Goal: Transaction & Acquisition: Purchase product/service

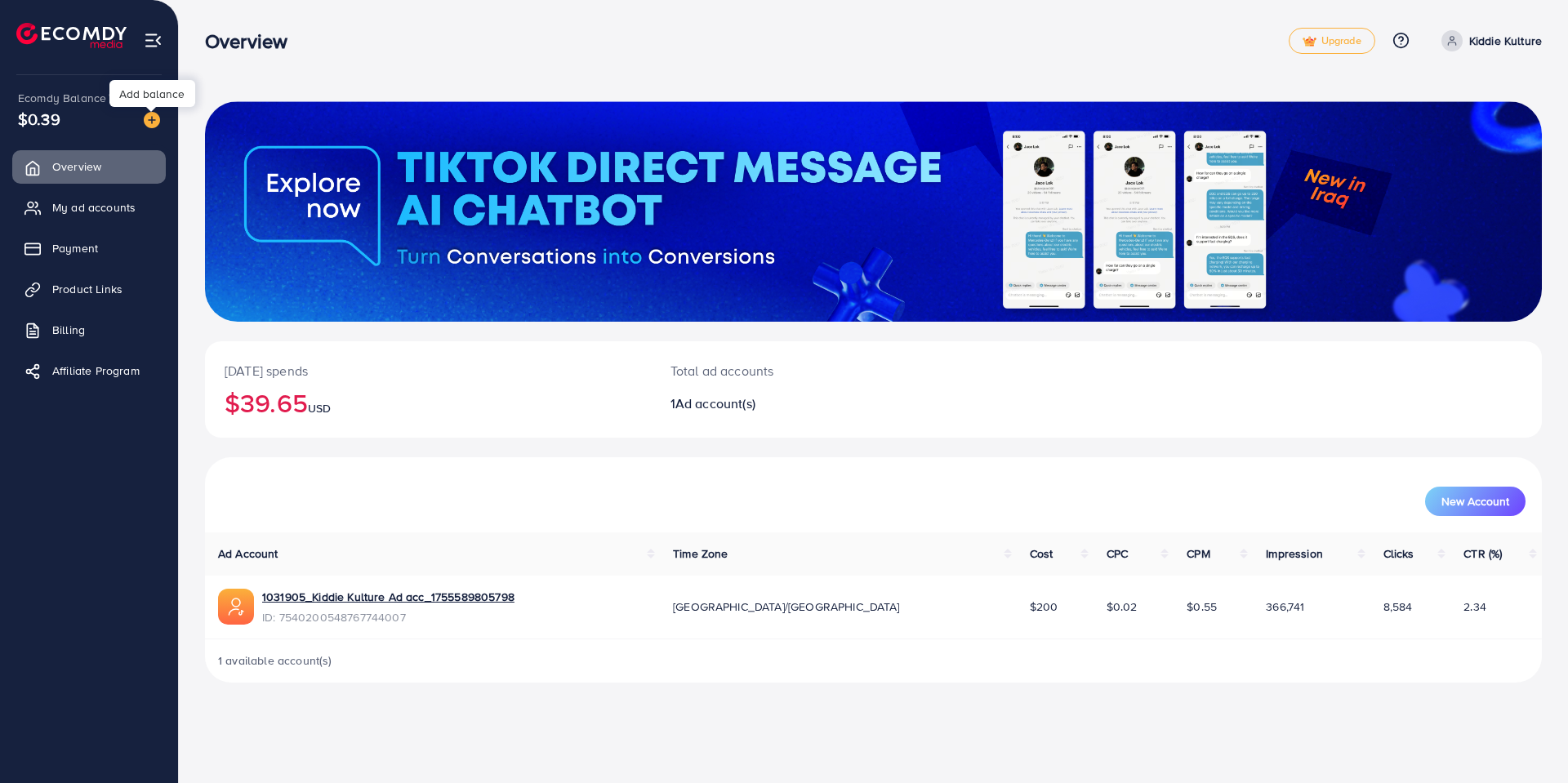
click at [153, 124] on img at bounding box center [152, 120] width 16 height 16
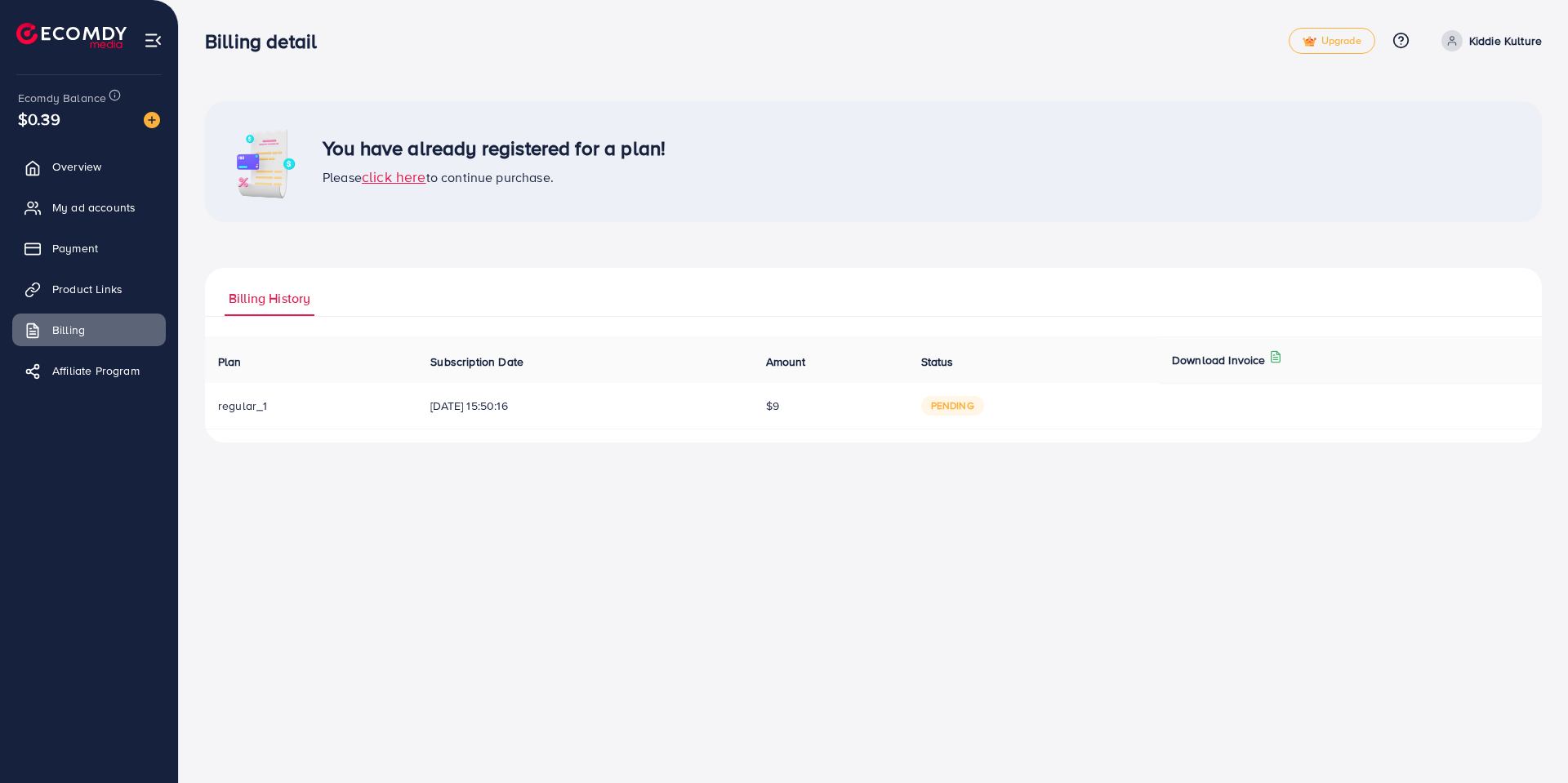
click at [53, 113] on span "$0.39" at bounding box center [39, 119] width 43 height 24
click at [77, 173] on span "Overview" at bounding box center [81, 166] width 49 height 16
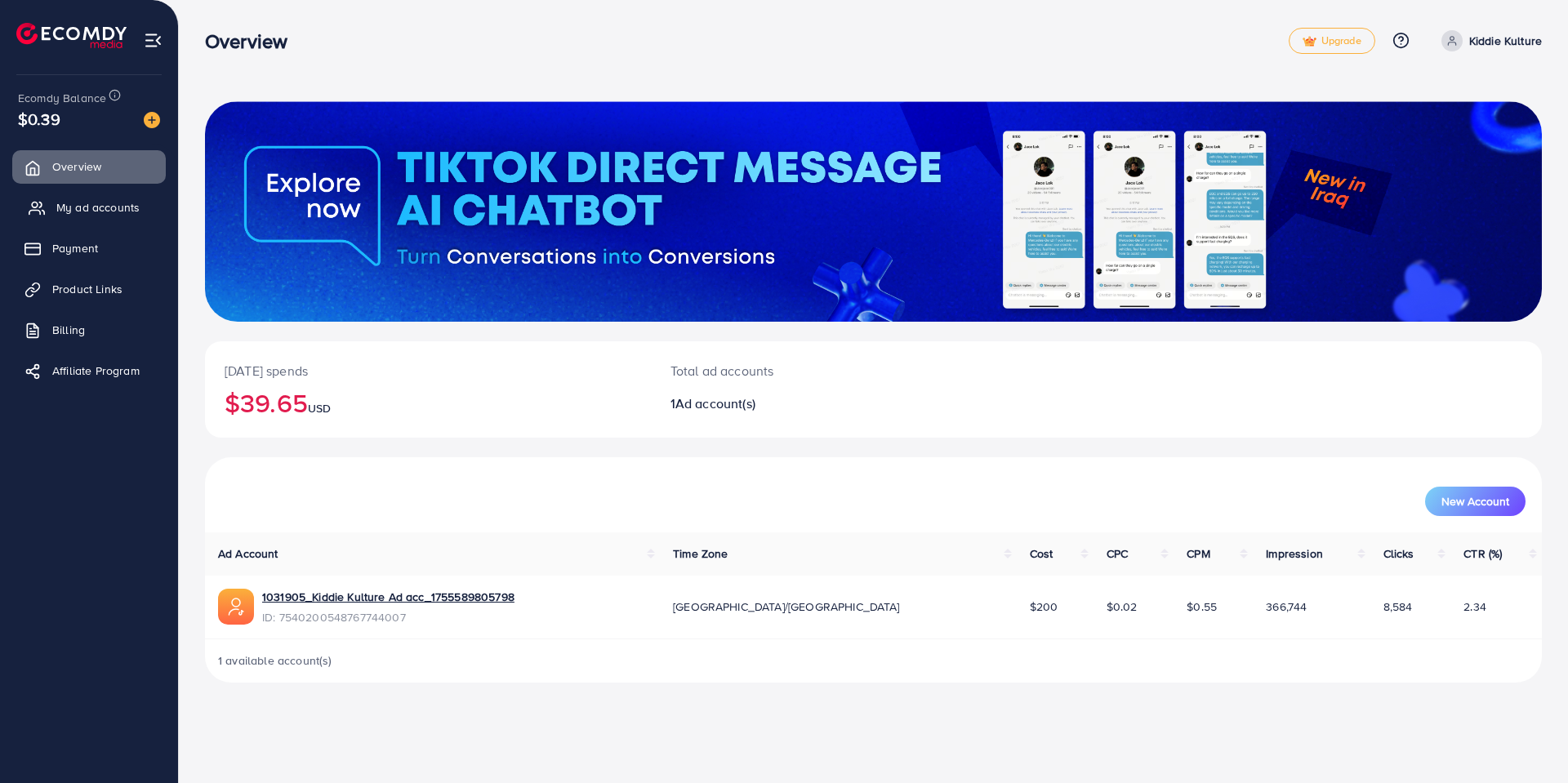
click at [103, 207] on span "My ad accounts" at bounding box center [98, 207] width 84 height 16
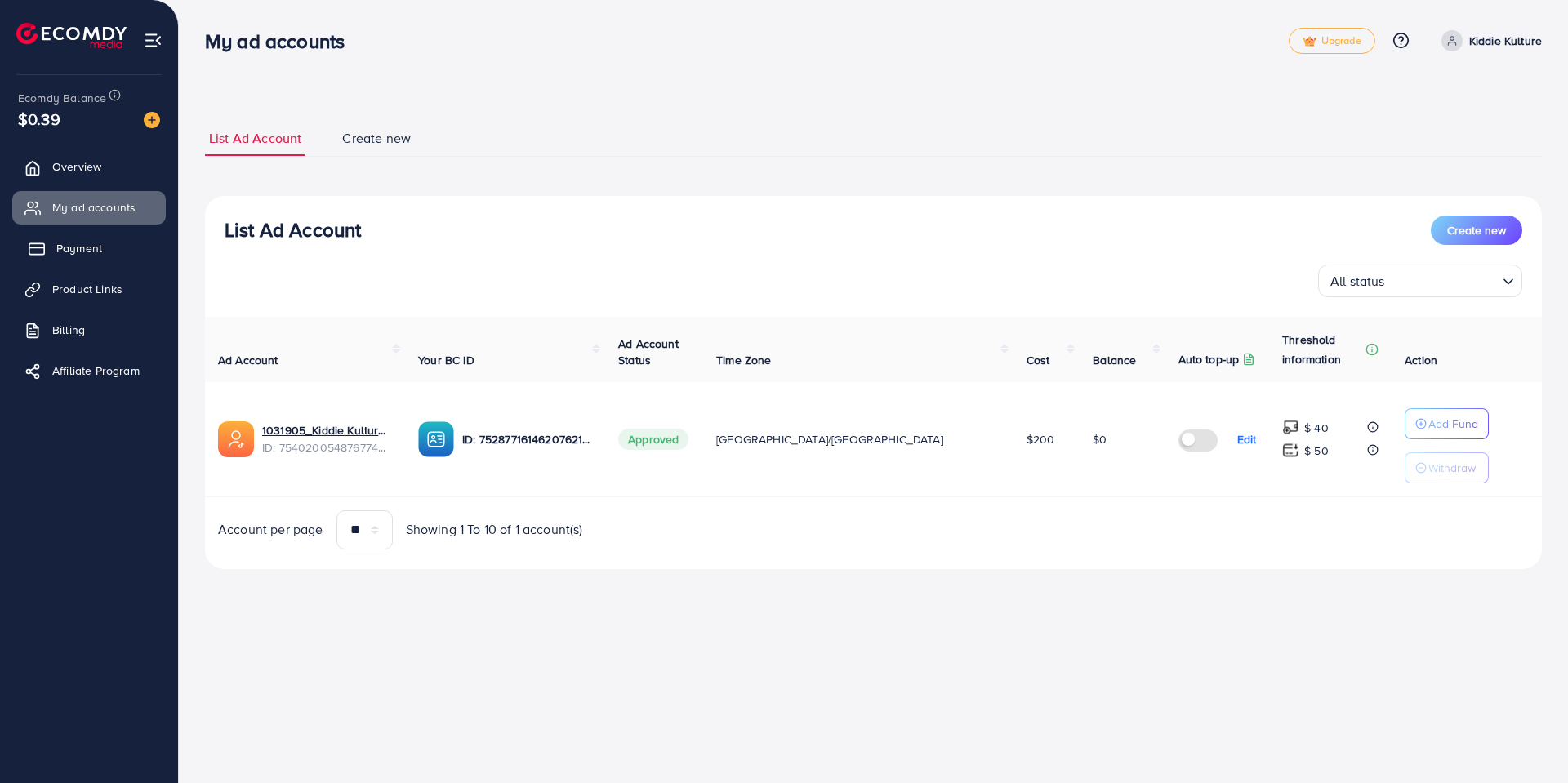
click at [97, 250] on span "Payment" at bounding box center [79, 248] width 45 height 16
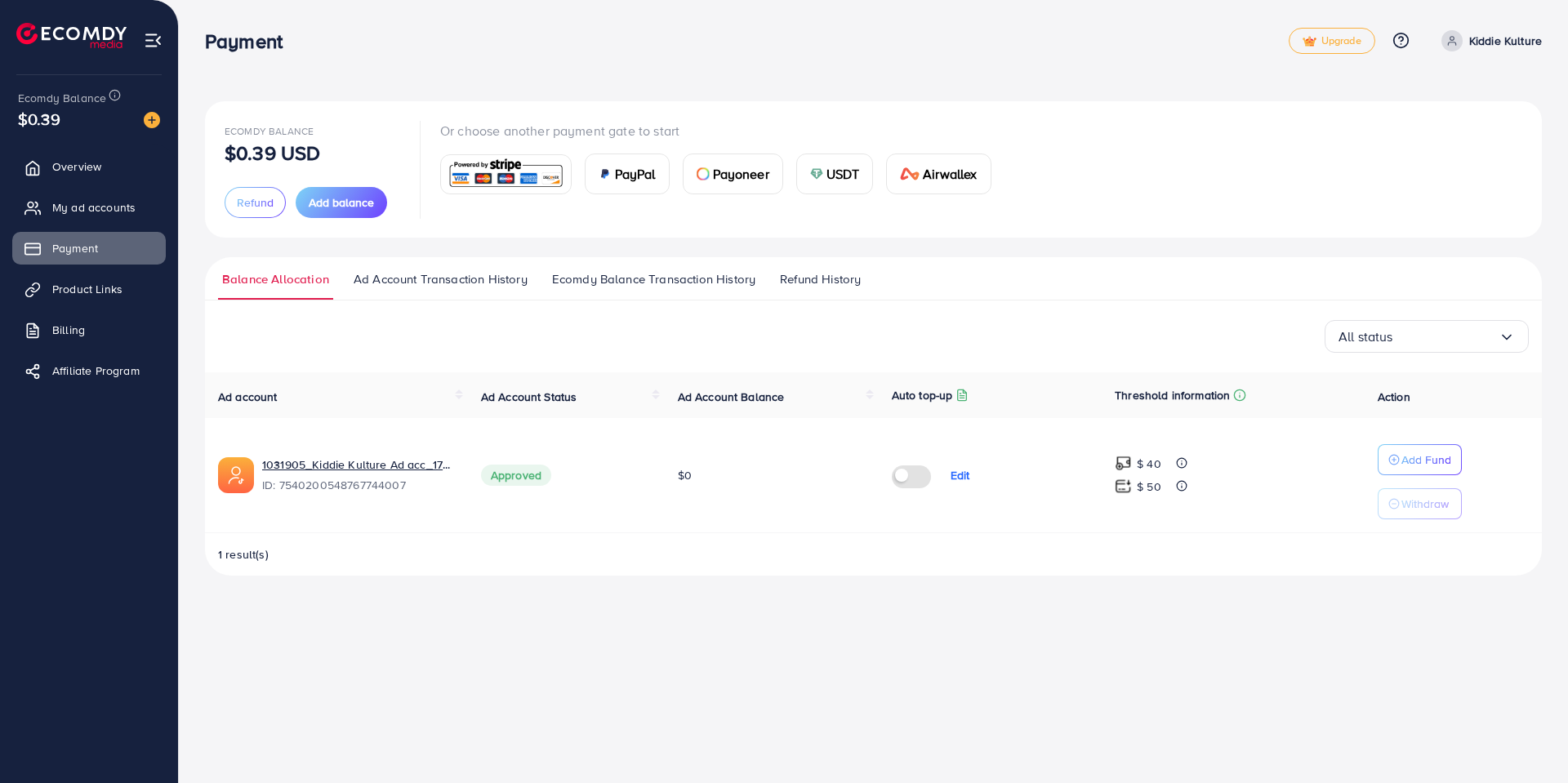
click at [852, 179] on span "USDT" at bounding box center [843, 174] width 34 height 20
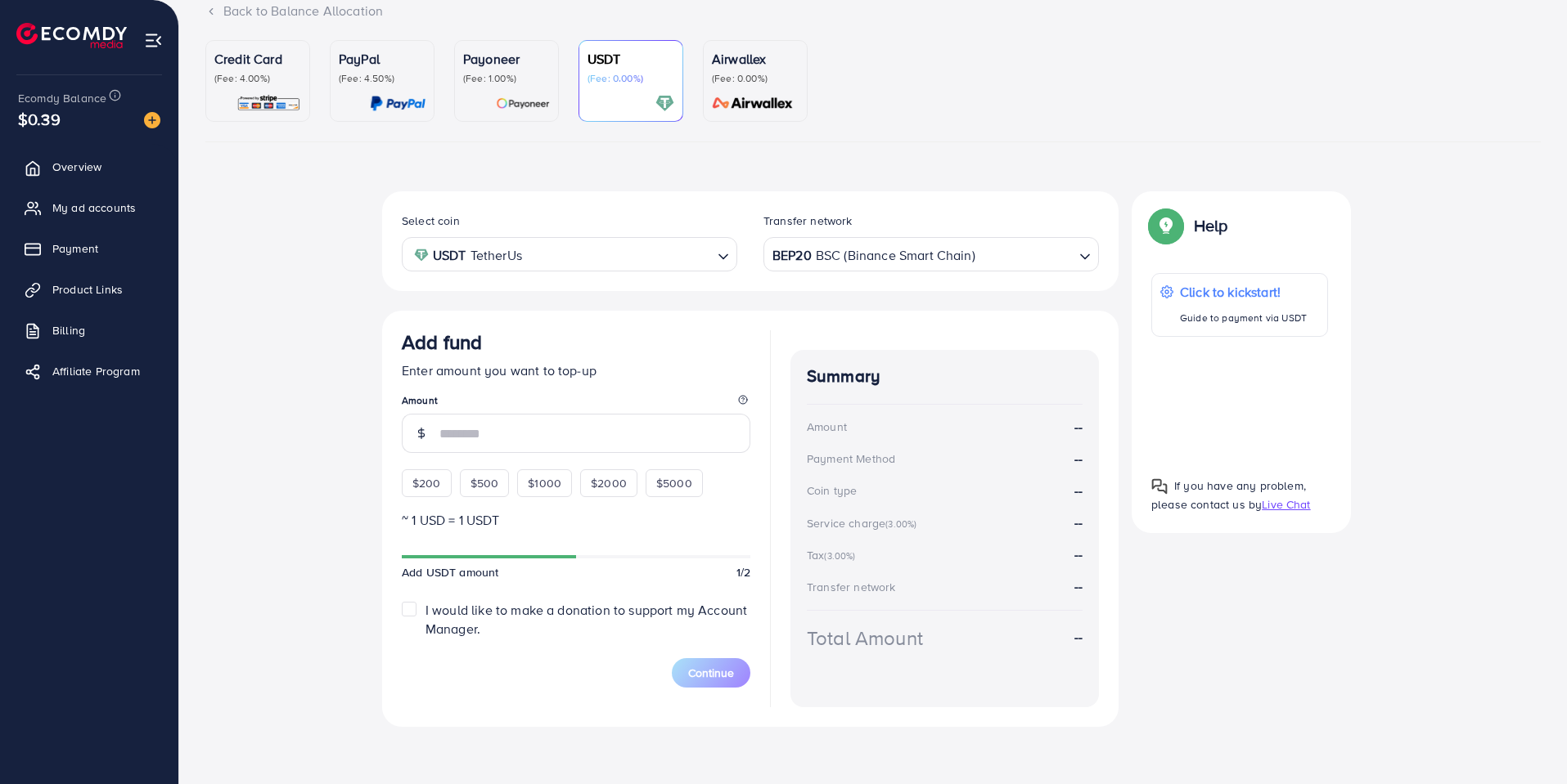
scroll to position [121, 0]
click at [279, 478] on div "Select coin USDT TetherUs Loading... Transfer network BEP20 BSC (Binance Smart …" at bounding box center [873, 464] width 1335 height 548
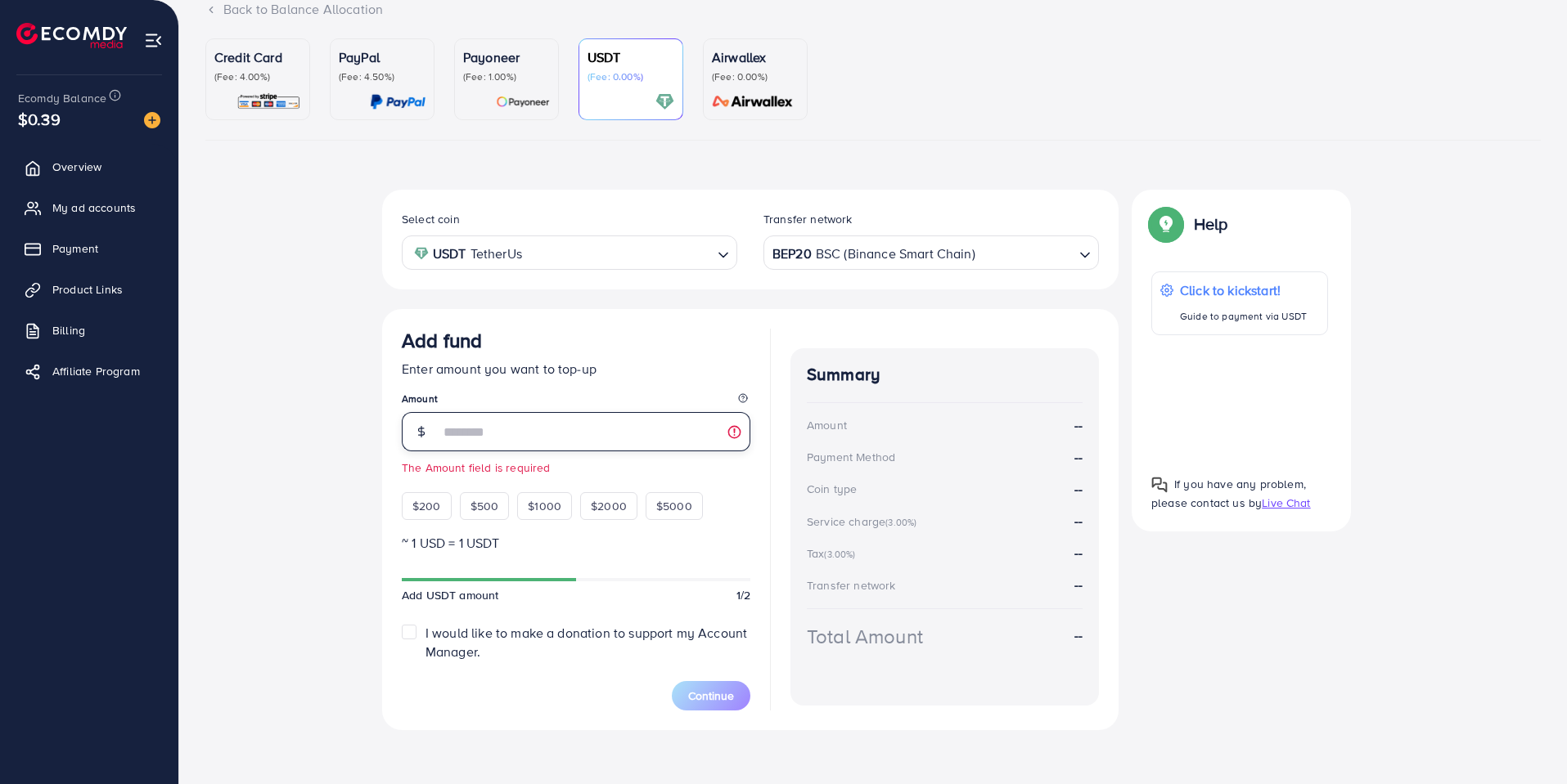
click at [497, 427] on input "number" at bounding box center [595, 431] width 311 height 39
click at [265, 404] on div "Select coin USDT TetherUs Loading... Transfer network BEP20 BSC (Binance Smart …" at bounding box center [873, 467] width 1335 height 554
drag, startPoint x: 494, startPoint y: 435, endPoint x: 429, endPoint y: 433, distance: 65.0
click at [429, 433] on div "***" at bounding box center [575, 431] width 349 height 39
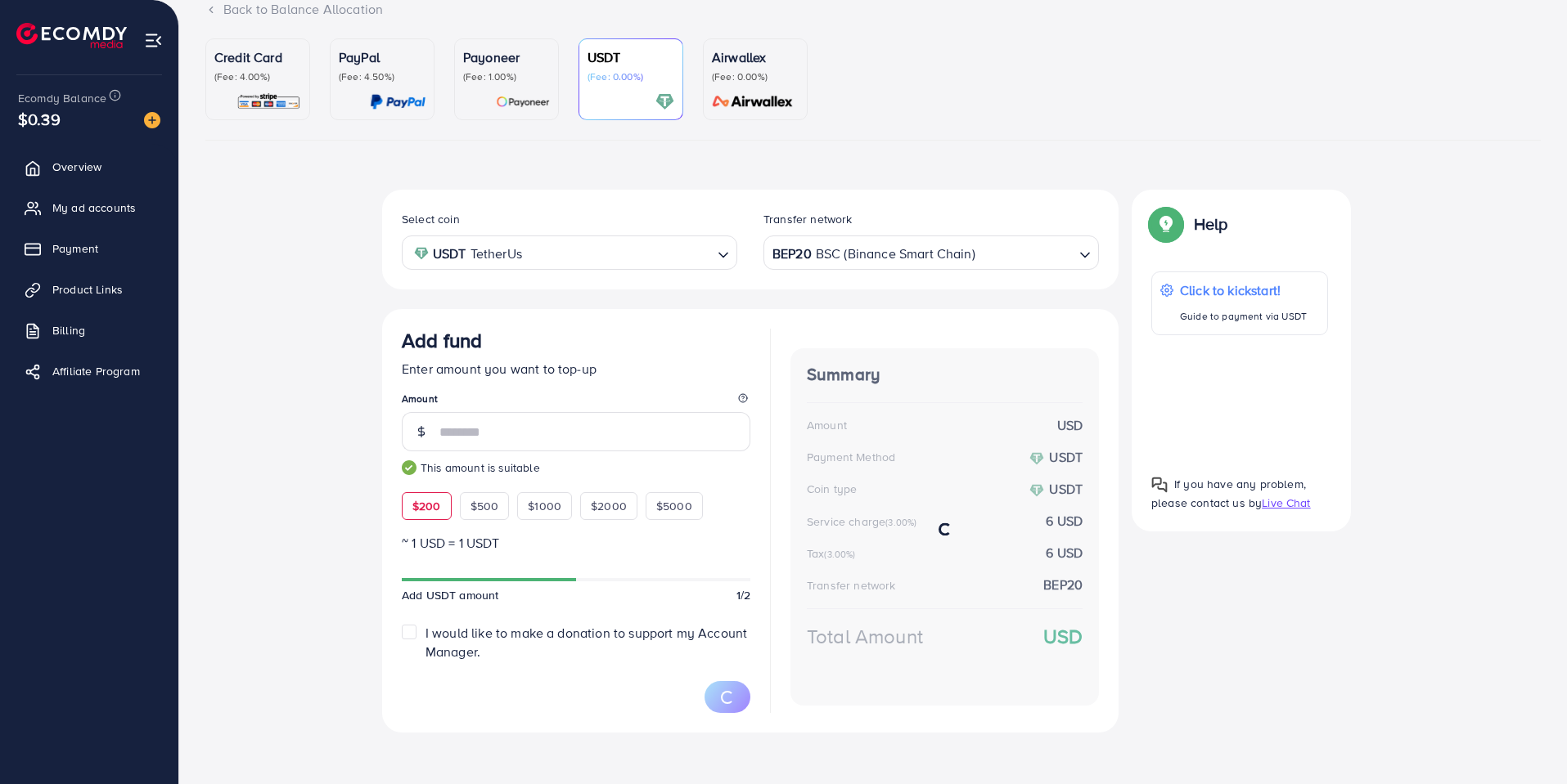
click at [305, 408] on div "Select coin USDT TetherUs Loading... Transfer network BEP20 BSC (Binance Smart …" at bounding box center [873, 467] width 1335 height 556
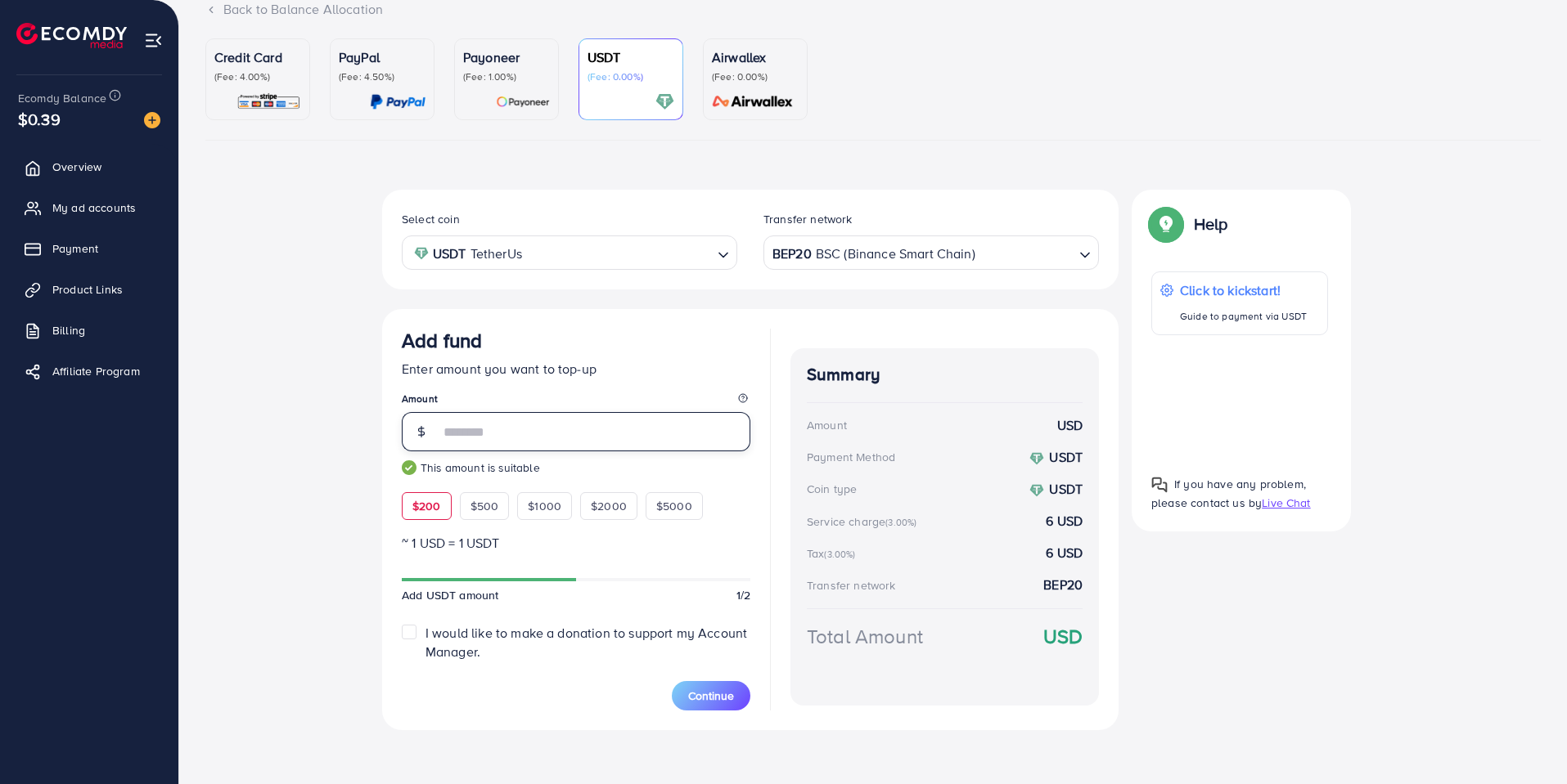
click at [481, 432] on input "***" at bounding box center [595, 431] width 311 height 39
click at [368, 496] on div "Select coin USDT TetherUs Loading... Transfer network BEP20 BSC (Binance Smart …" at bounding box center [873, 467] width 1335 height 554
click at [480, 437] on input "***" at bounding box center [595, 431] width 311 height 39
type input "*"
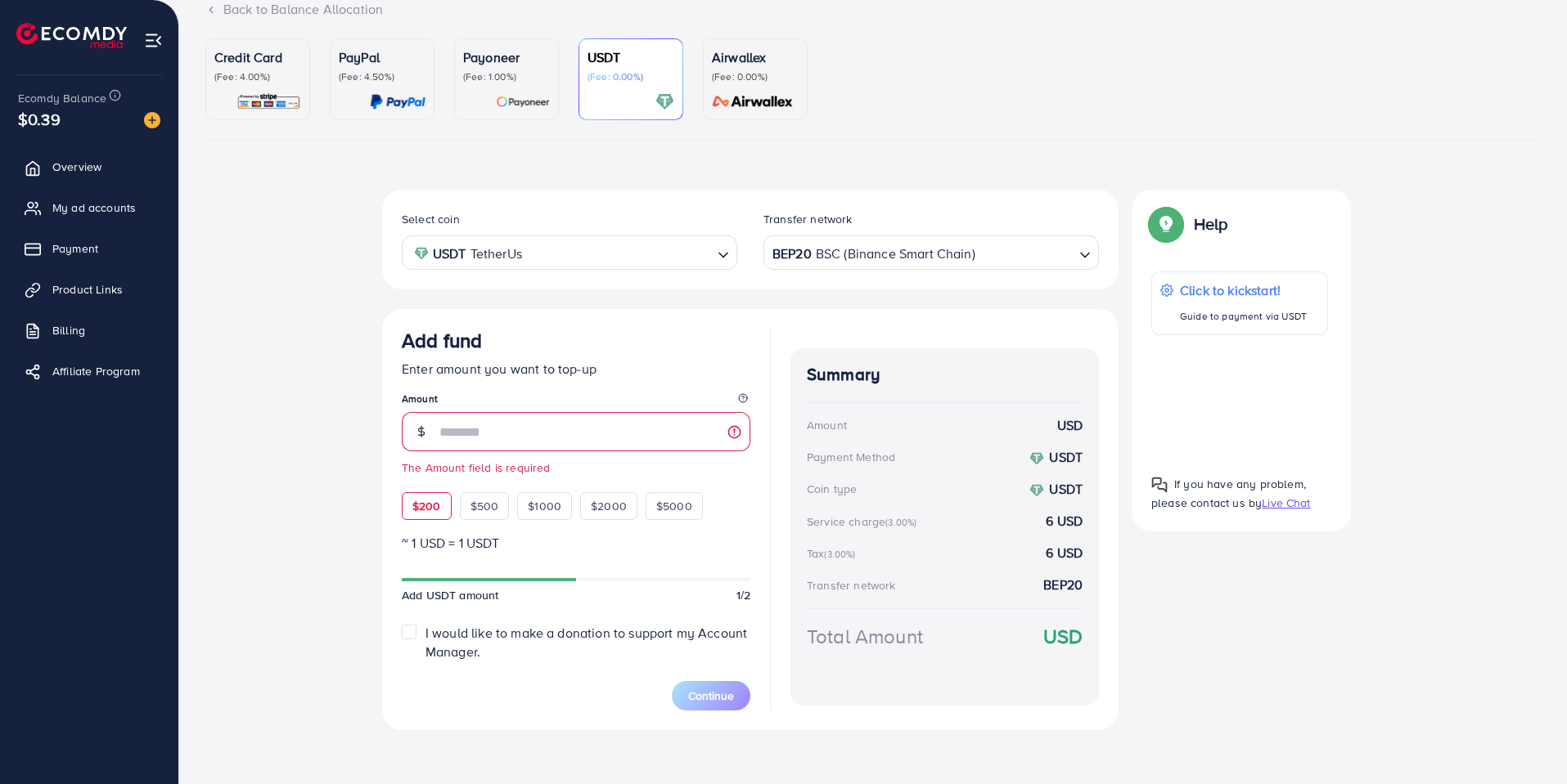
click at [435, 503] on span "$200" at bounding box center [426, 506] width 28 height 16
click at [489, 508] on span "$500" at bounding box center [484, 506] width 28 height 16
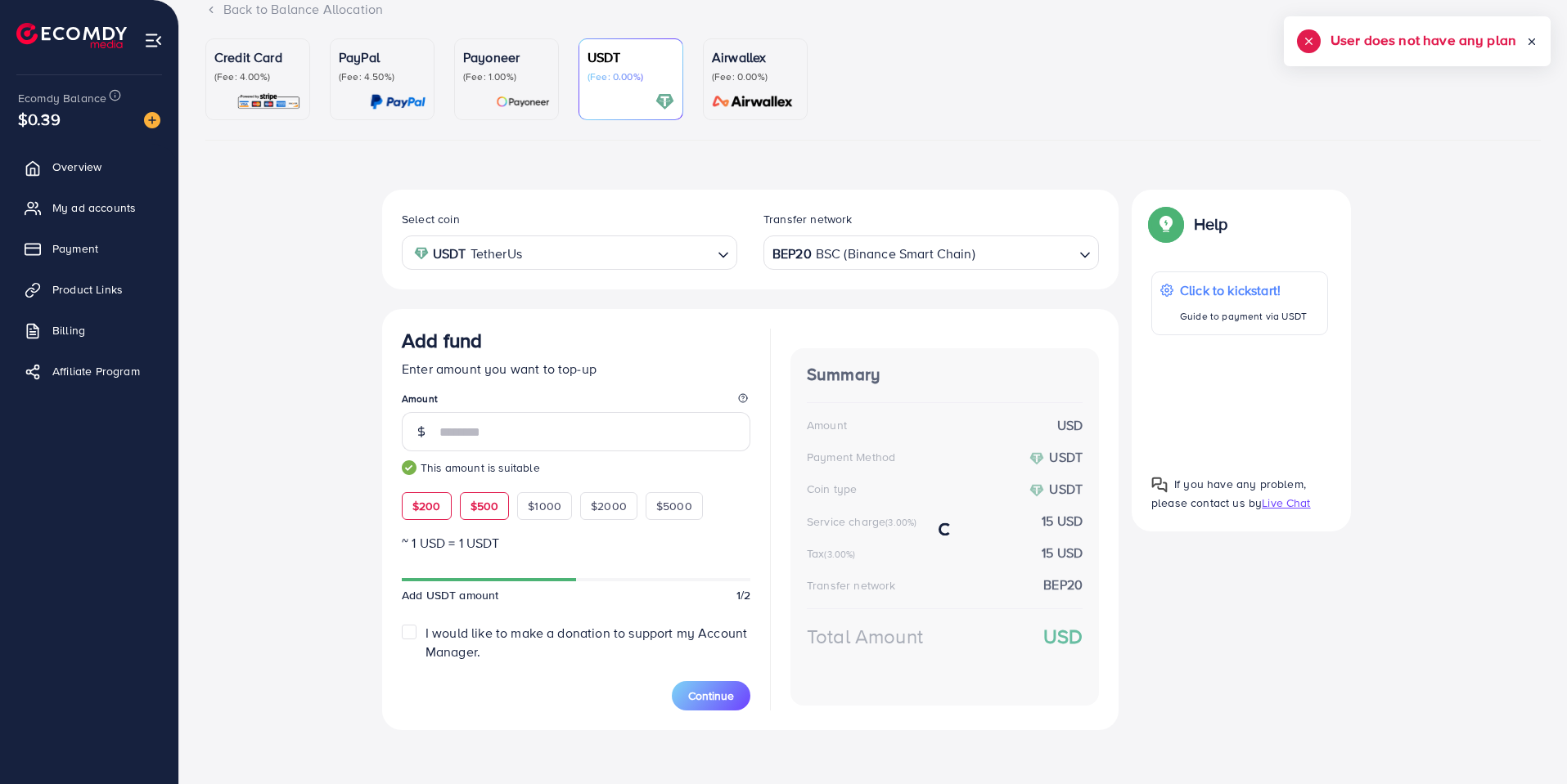
click at [443, 506] on div "$200" at bounding box center [426, 506] width 50 height 28
type input "***"
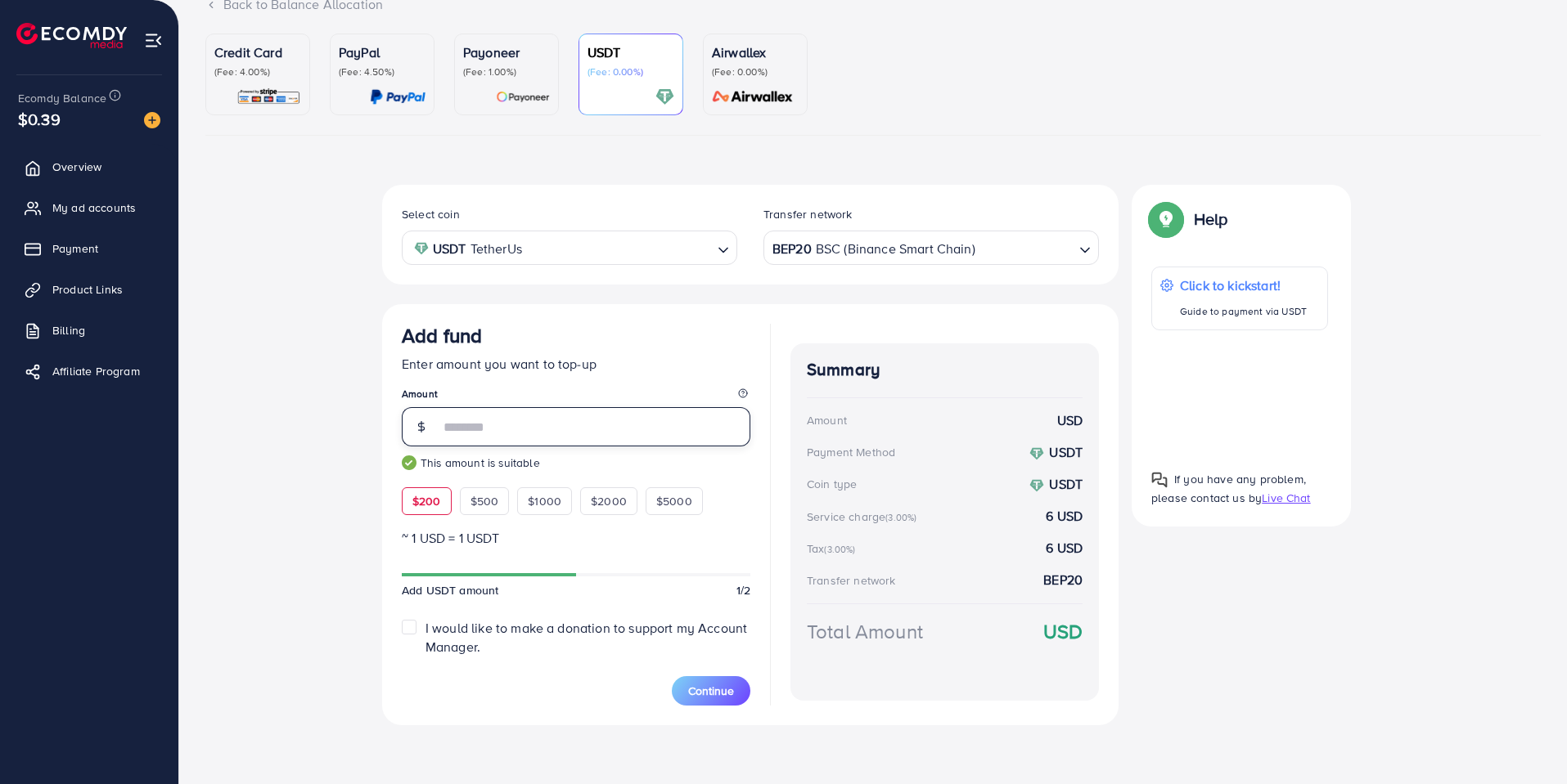
click at [531, 427] on input "***" at bounding box center [595, 427] width 311 height 39
click at [438, 506] on span "$200" at bounding box center [426, 501] width 28 height 16
click at [716, 694] on span "Continue" at bounding box center [711, 691] width 45 height 16
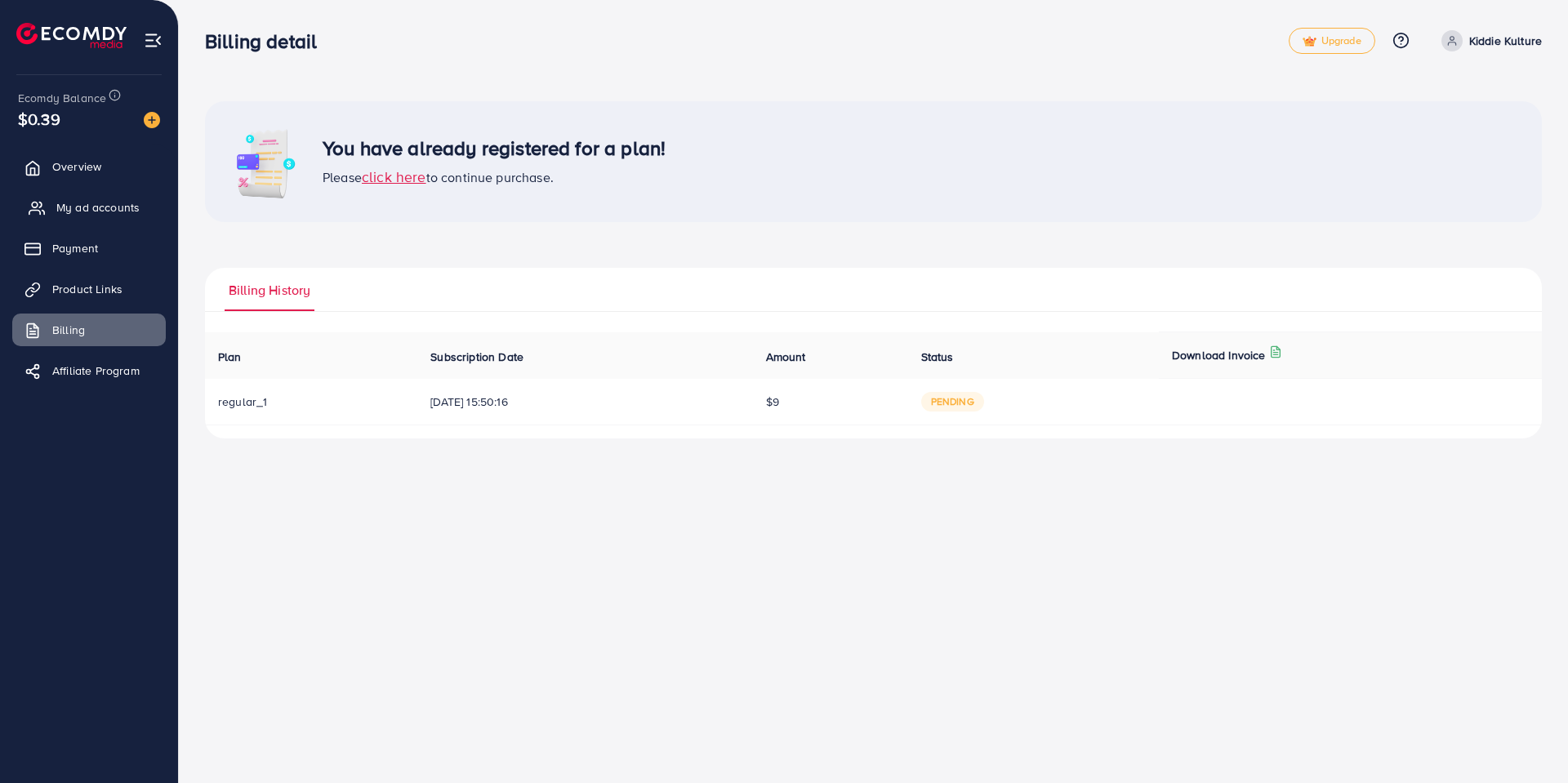
click at [134, 207] on span "My ad accounts" at bounding box center [98, 207] width 84 height 16
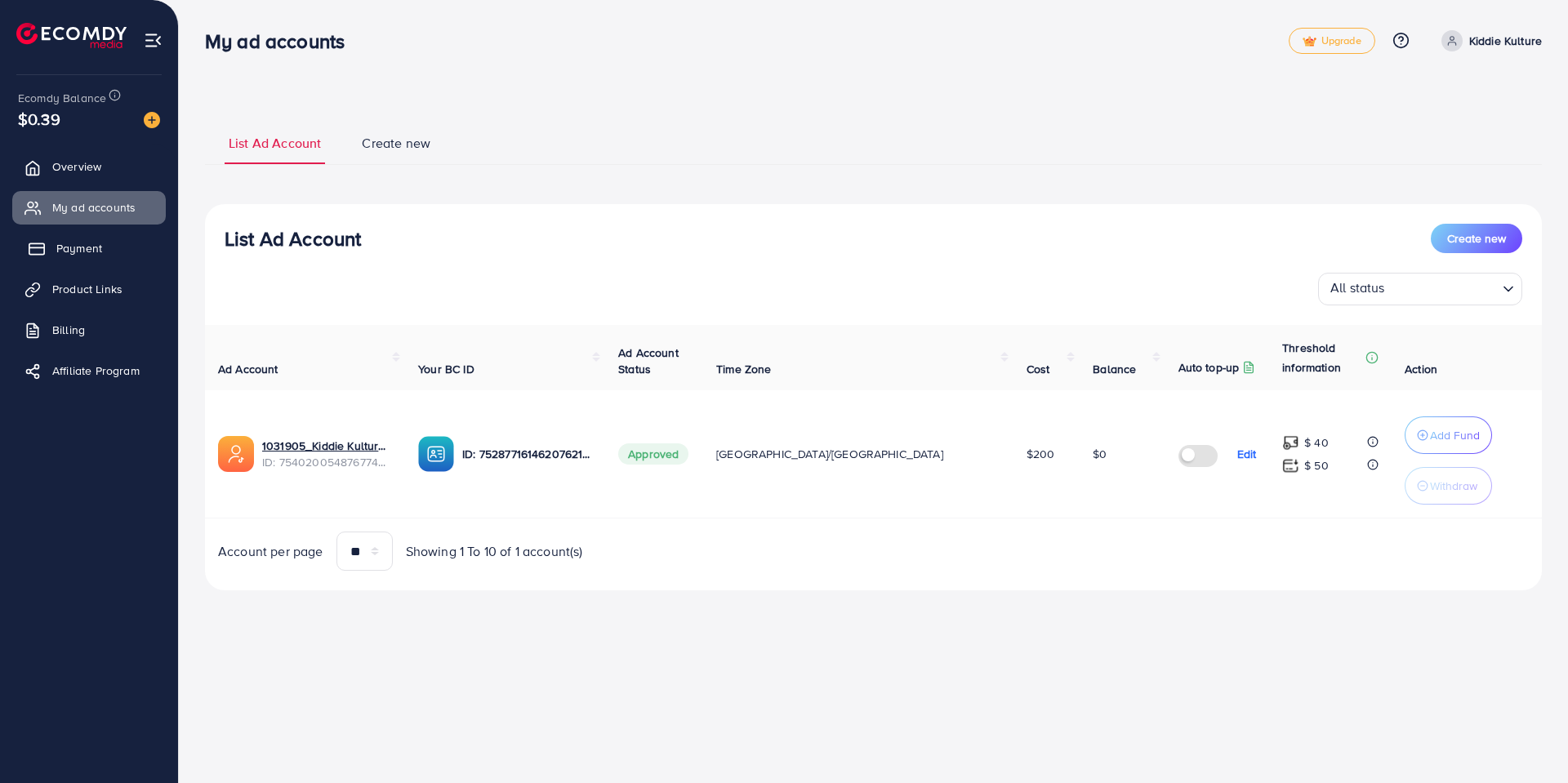
click at [101, 249] on span "Payment" at bounding box center [79, 248] width 45 height 16
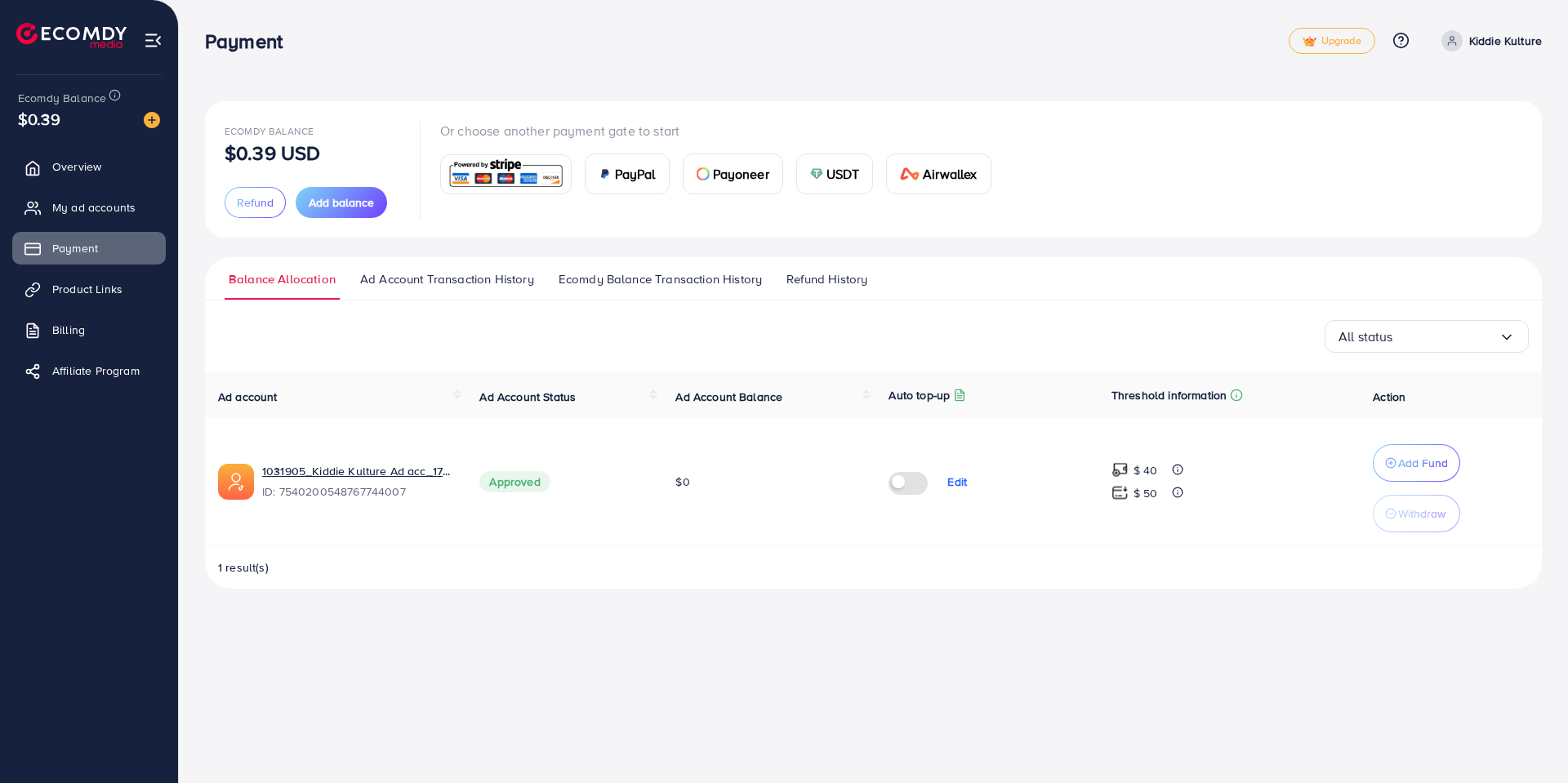
click at [828, 181] on span "USDT" at bounding box center [843, 174] width 34 height 20
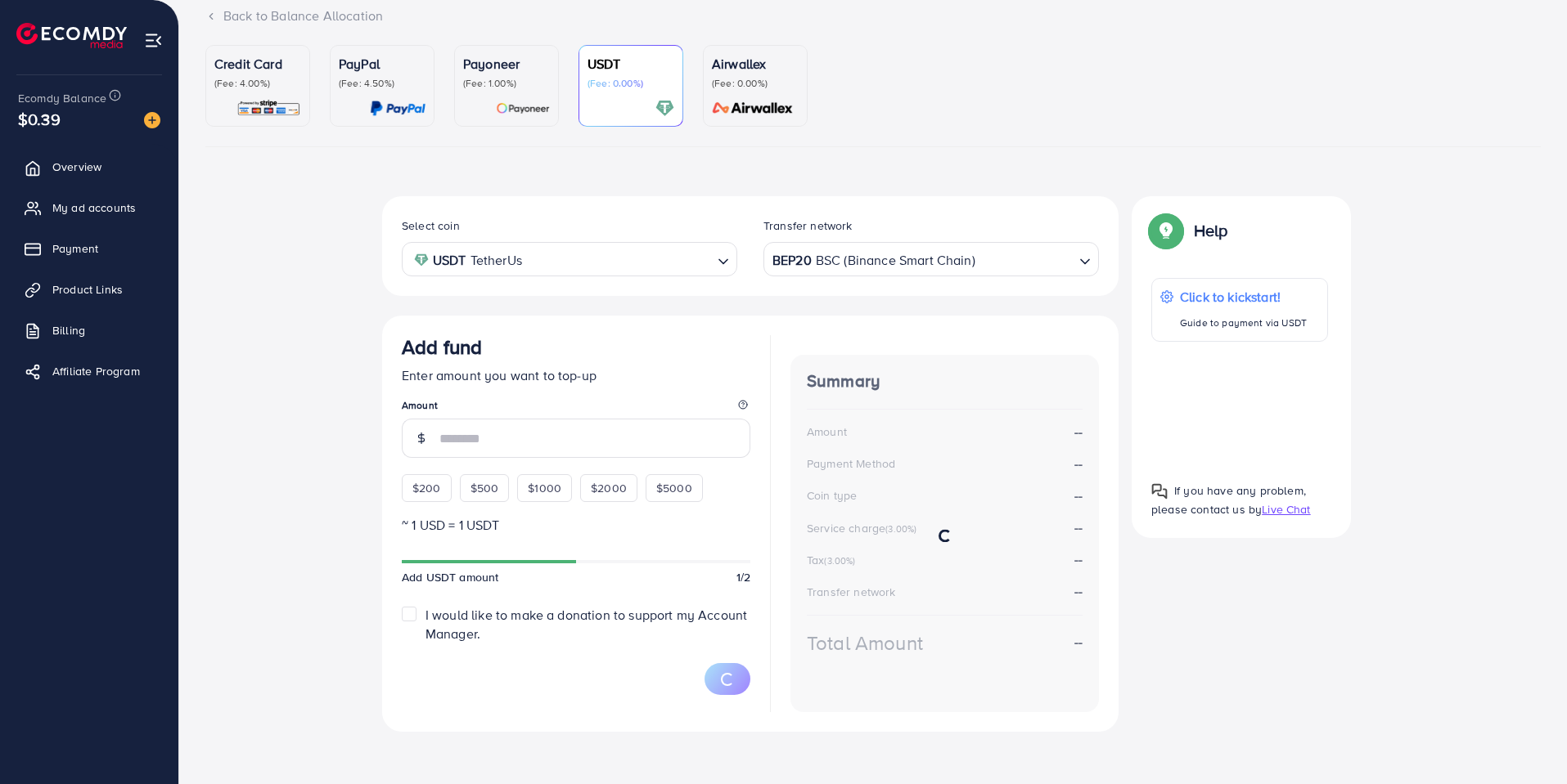
scroll to position [121, 0]
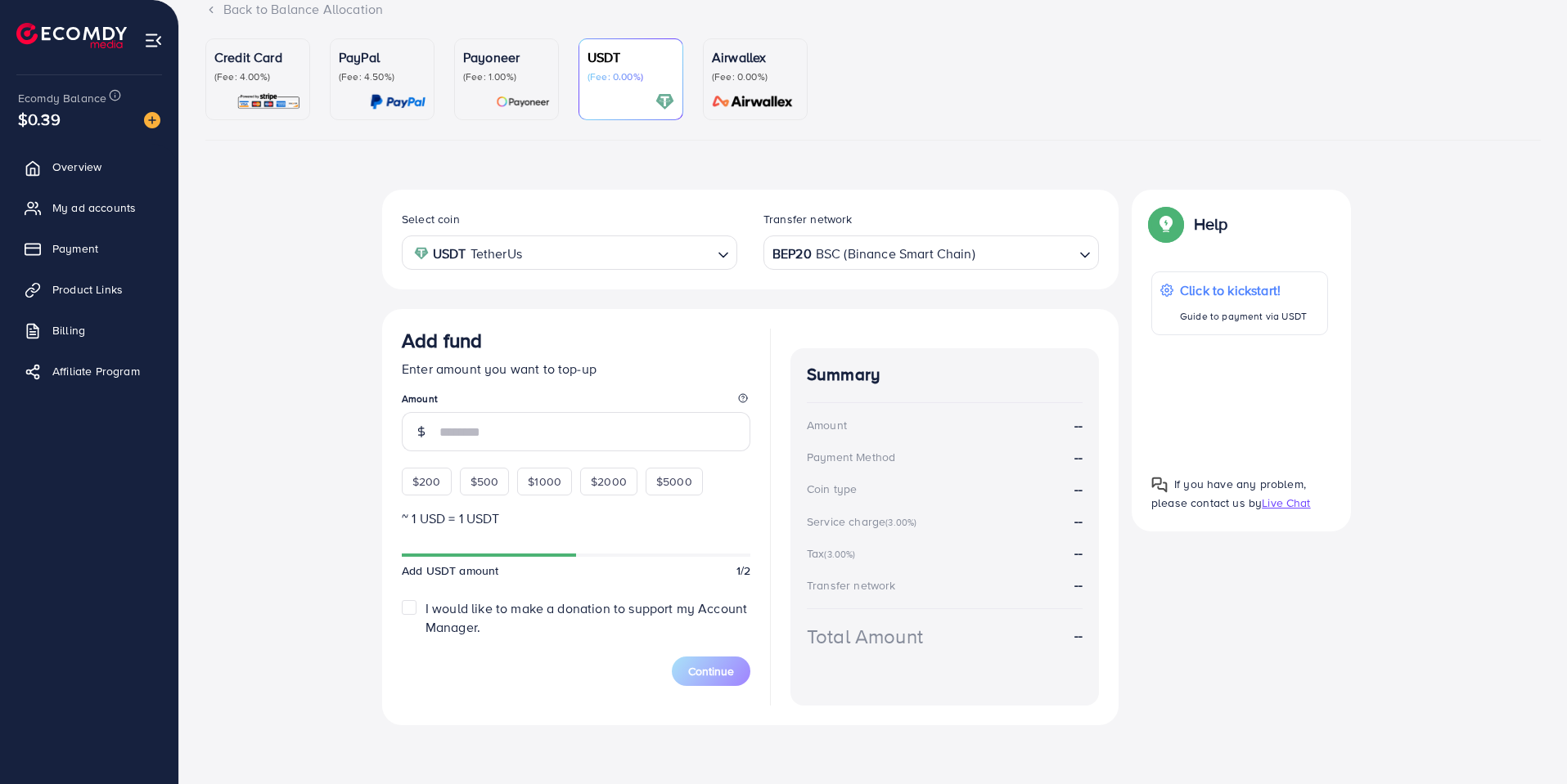
click at [824, 249] on div "BEP20 BSC (Binance Smart Chain)" at bounding box center [921, 251] width 305 height 28
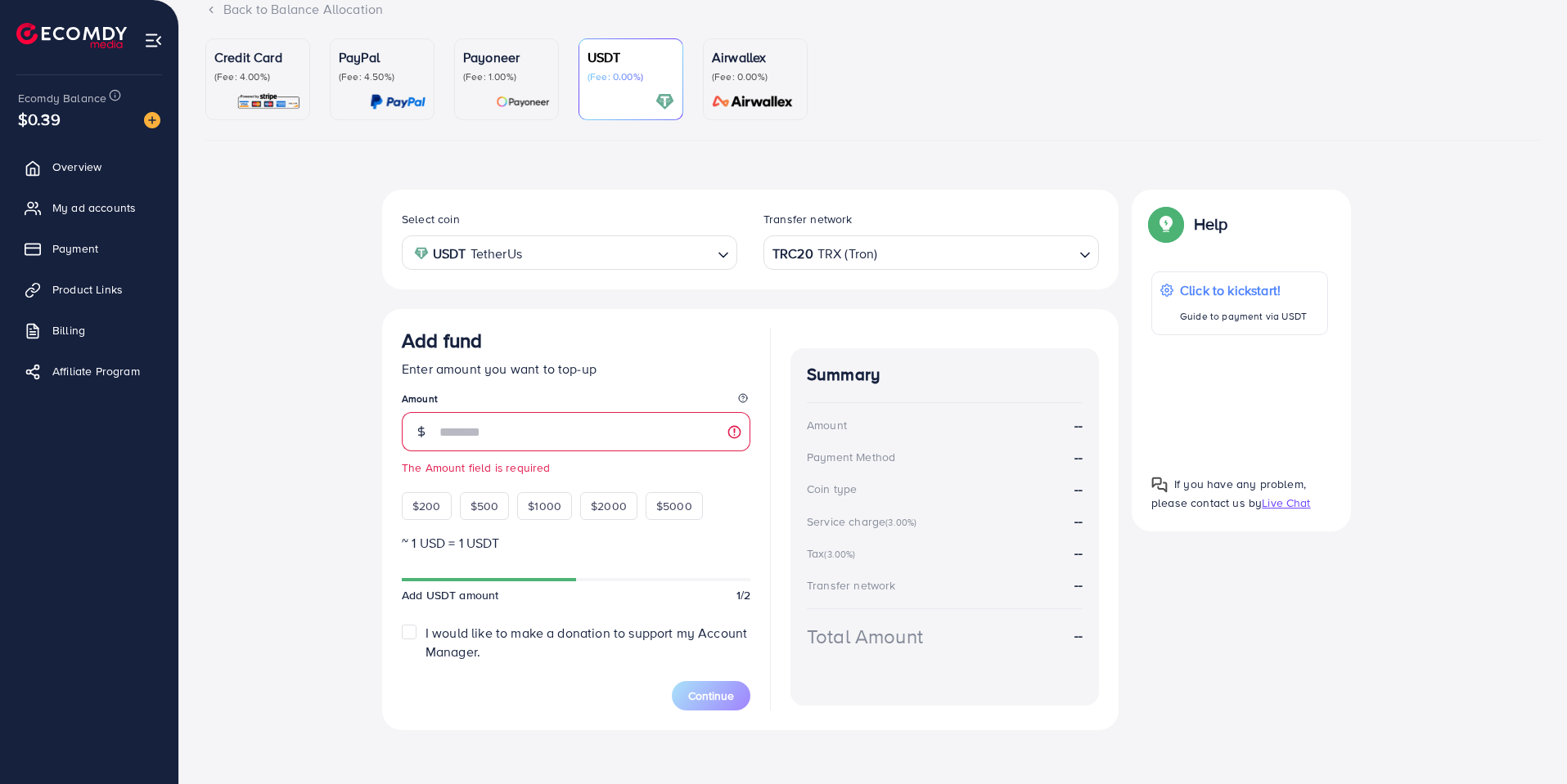
click at [884, 428] on div "Select coin USDT TetherUs Loading... Transfer network TRC20 TRX (Tron) Loading.…" at bounding box center [750, 460] width 736 height 540
click at [430, 507] on span "$200" at bounding box center [426, 506] width 28 height 16
type input "***"
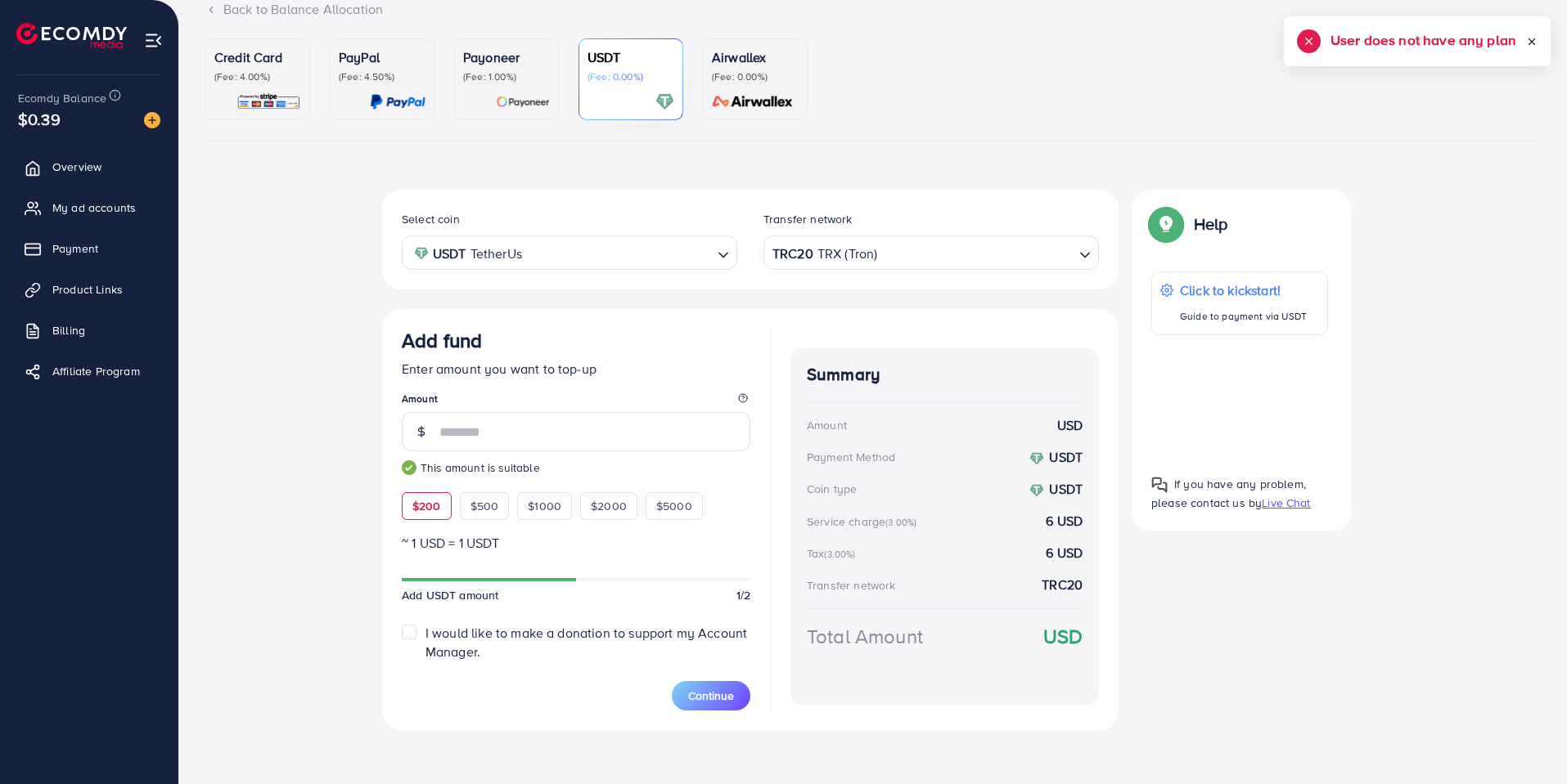
click at [822, 253] on div "TRC20 TRX (Tron)" at bounding box center [921, 251] width 305 height 28
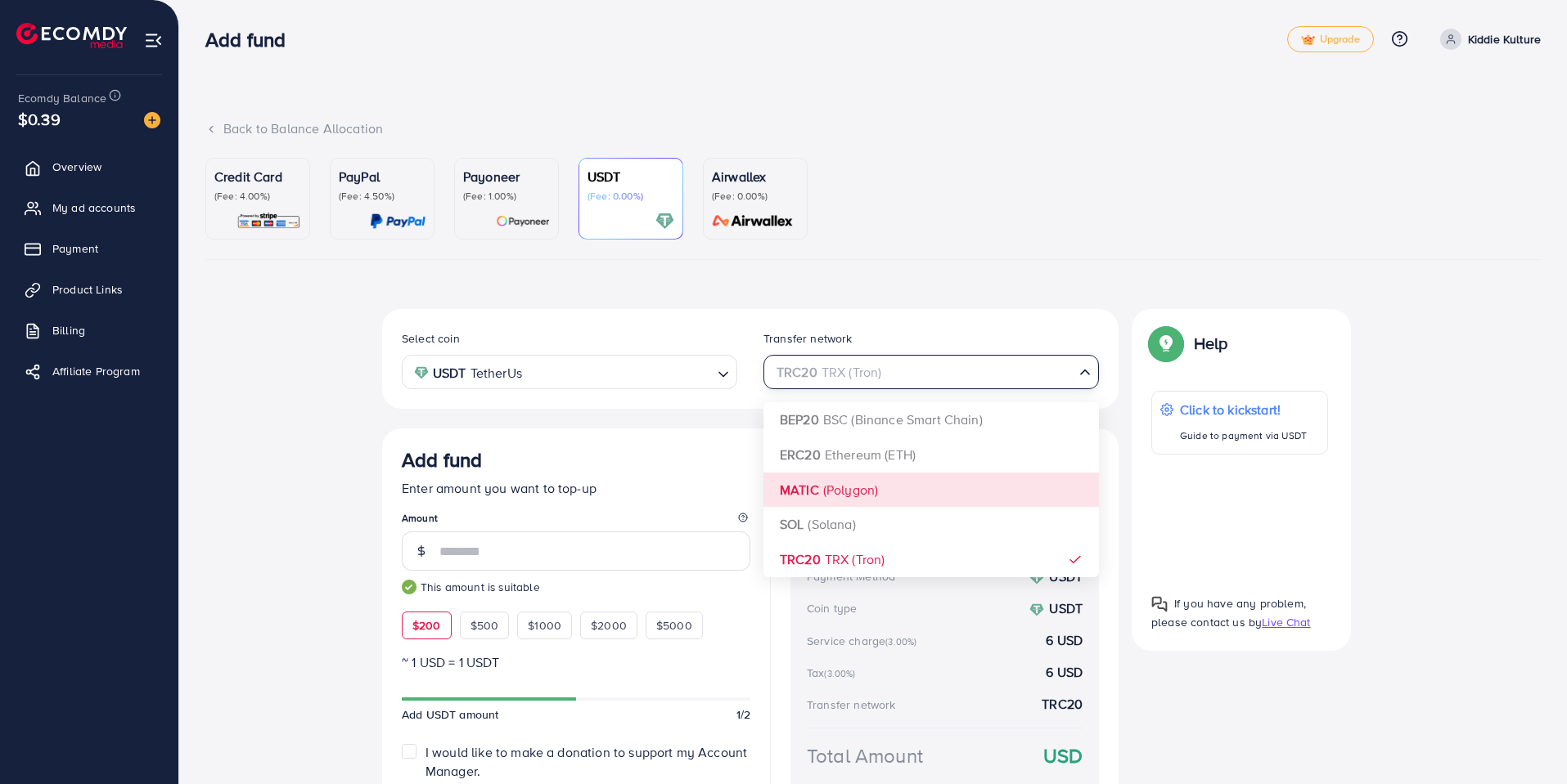
scroll to position [0, 0]
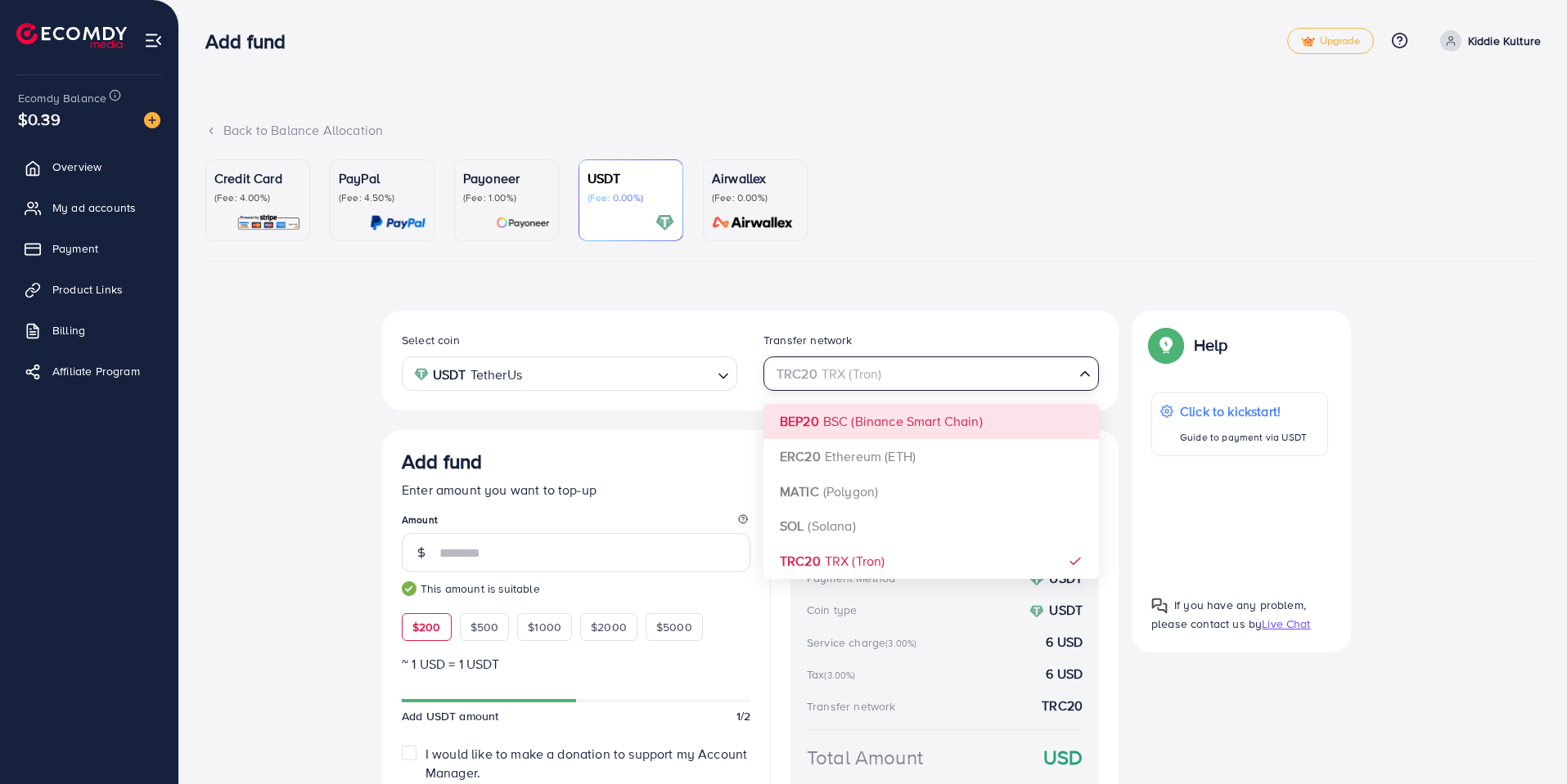
click at [911, 430] on div "Select coin USDT TetherUs Loading... Transfer network TRC20 TRX (Tron) Loading.…" at bounding box center [750, 581] width 736 height 540
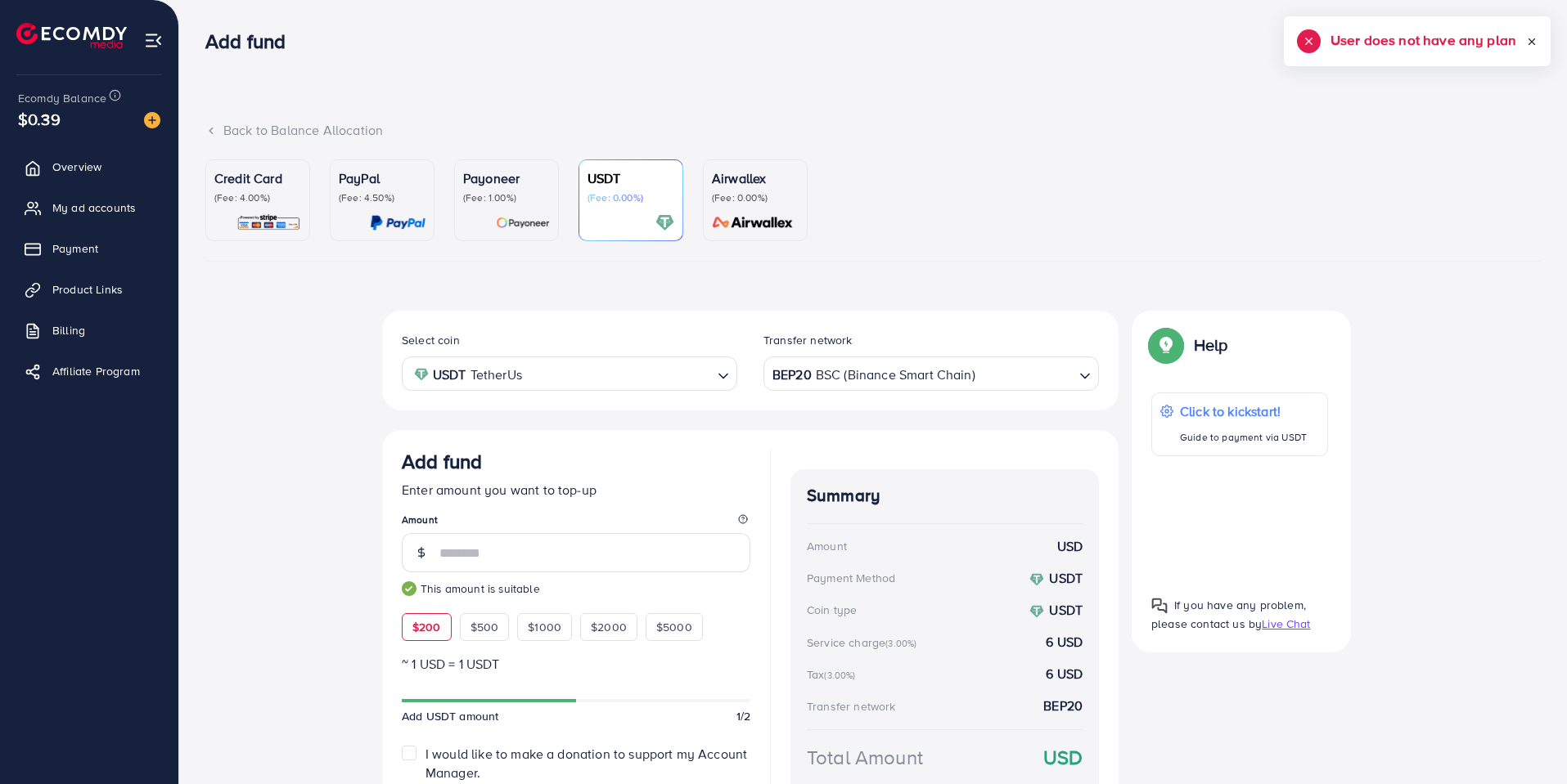
click at [965, 223] on ul "Credit Card (Fee: 4.00%) PayPal (Fee: 4.50%) Payoneer (Fee: 1.00%) USDT (Fee: 0…" at bounding box center [873, 210] width 1335 height 102
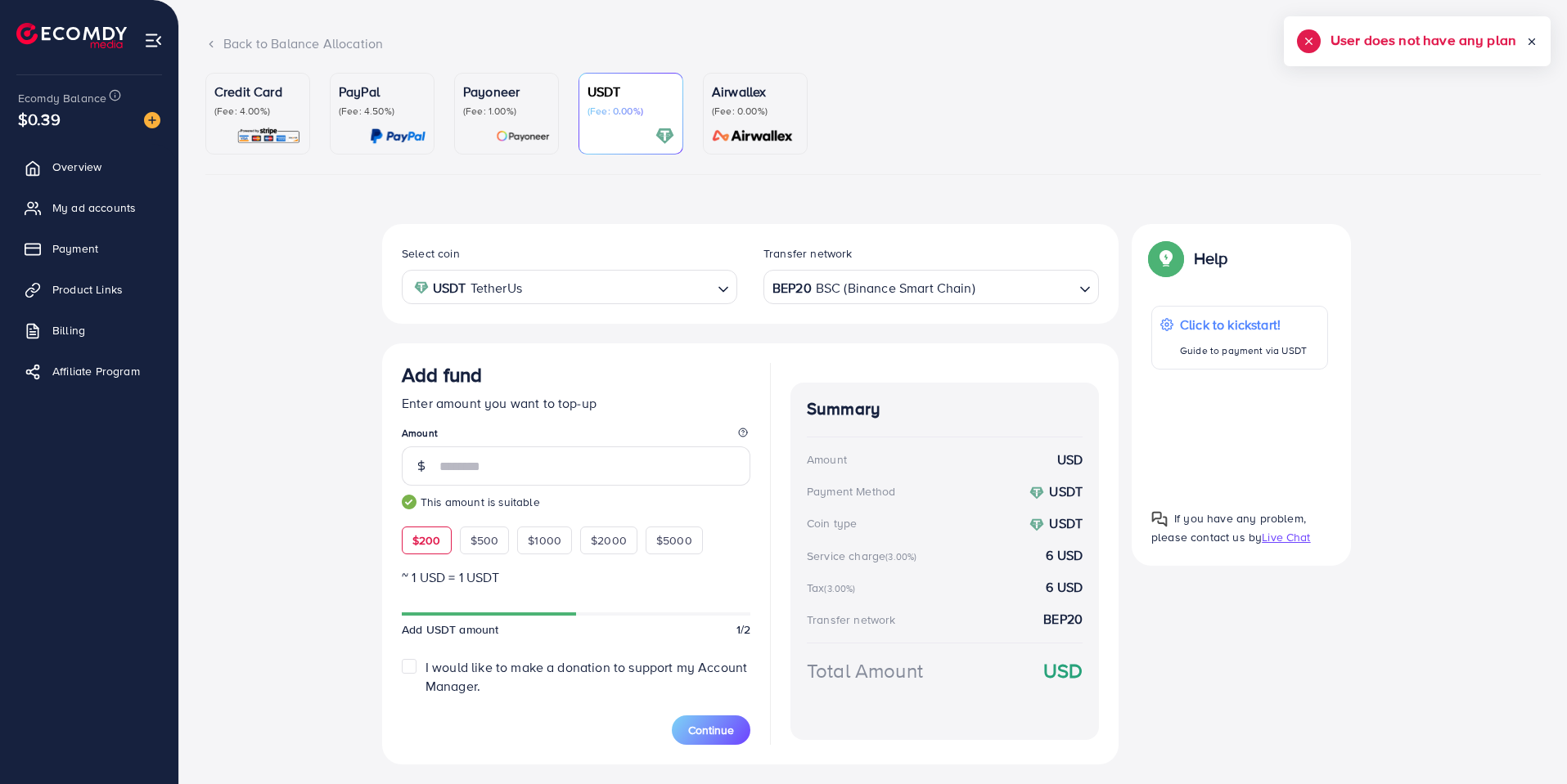
scroll to position [126, 0]
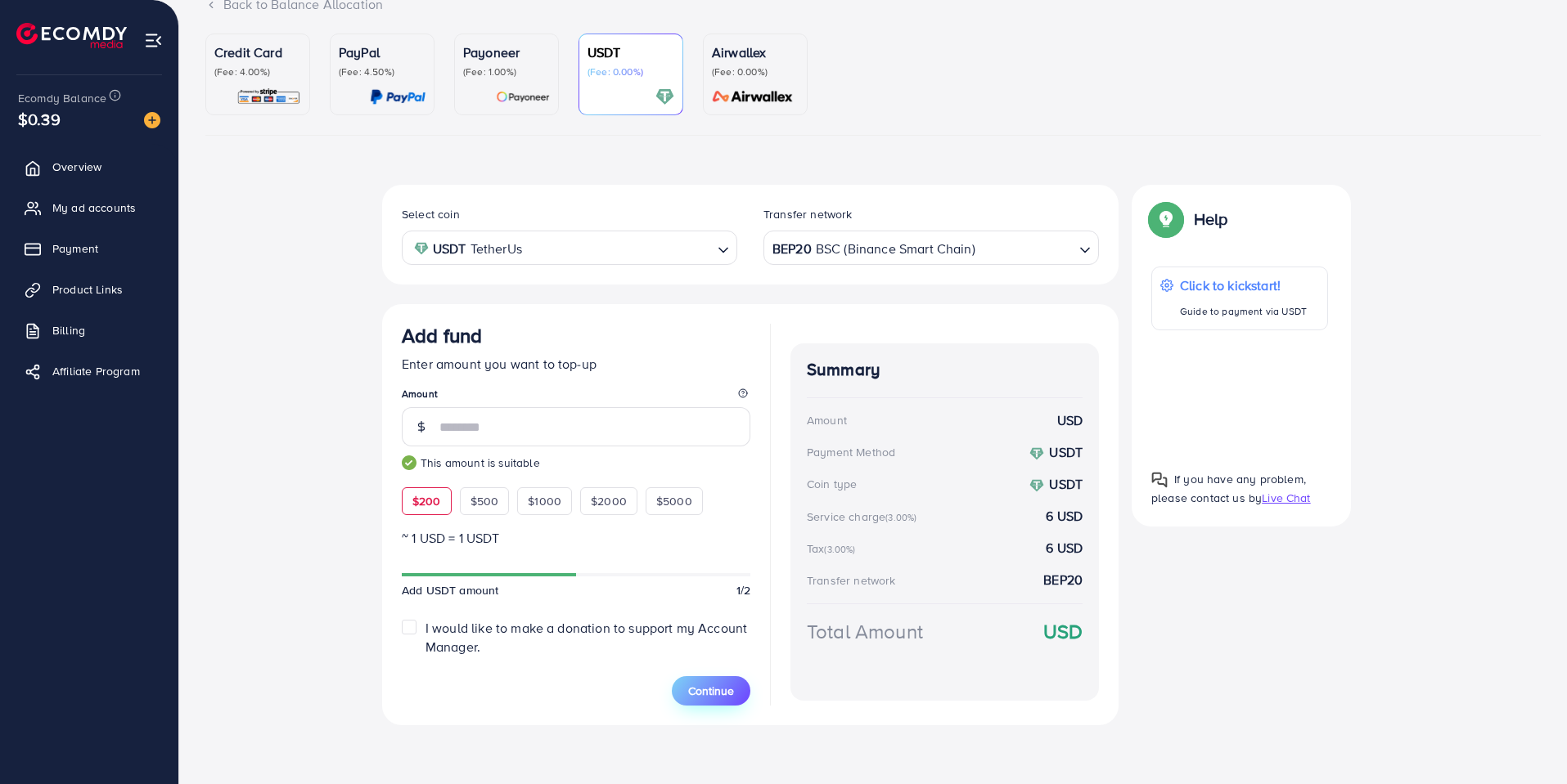
click at [721, 693] on span "Continue" at bounding box center [711, 691] width 45 height 16
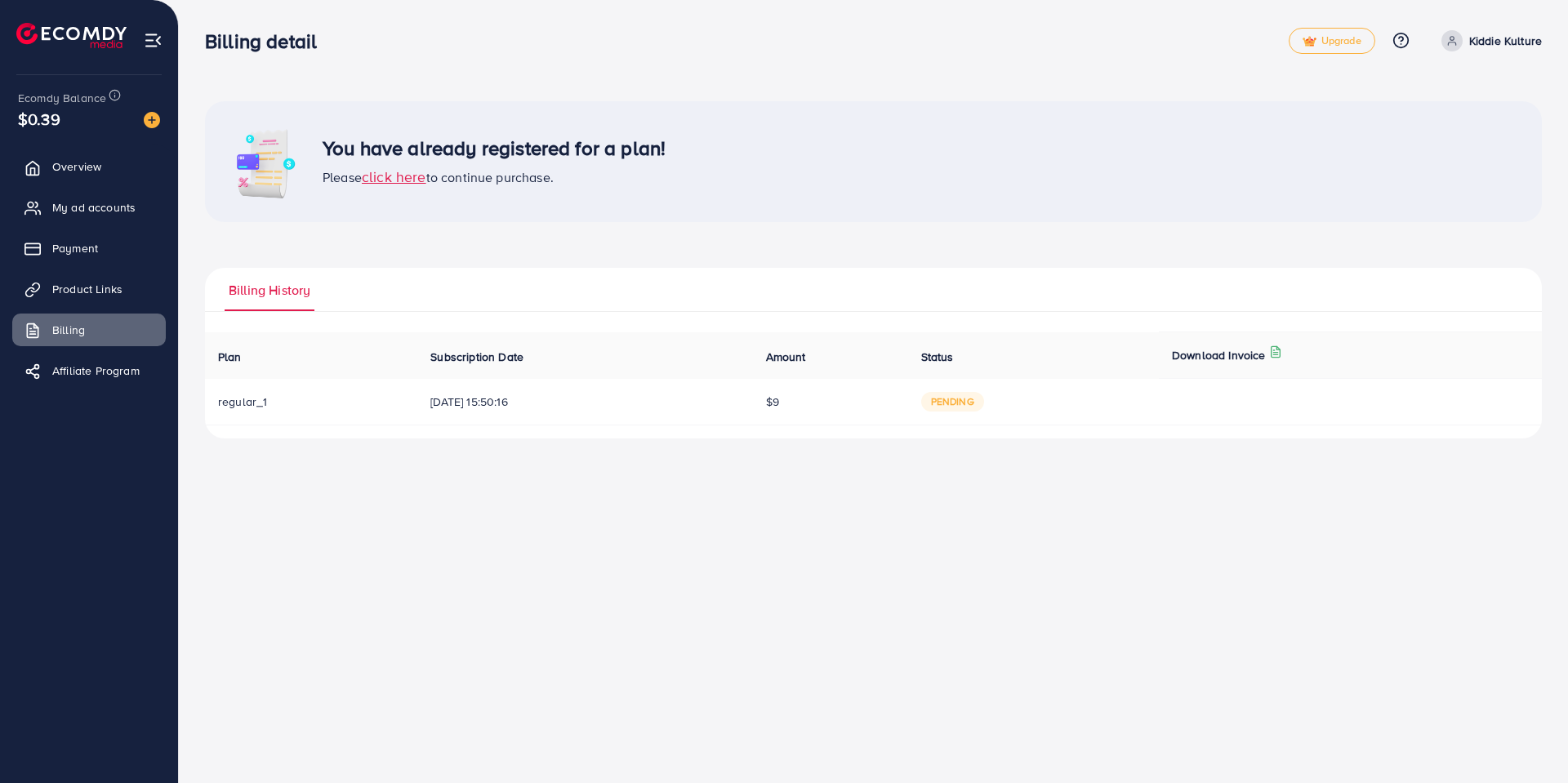
click at [443, 404] on span "27/08/2025, 15:50:16" at bounding box center [585, 401] width 309 height 16
drag, startPoint x: 541, startPoint y: 402, endPoint x: 417, endPoint y: 404, distance: 124.0
click at [417, 404] on td "27/08/2025, 15:50:16" at bounding box center [584, 401] width 335 height 46
click at [467, 455] on div "You have already registered for a plan! Please click here to continue purchase.…" at bounding box center [873, 233] width 1389 height 465
click at [260, 401] on span "regular_1" at bounding box center [243, 401] width 49 height 16
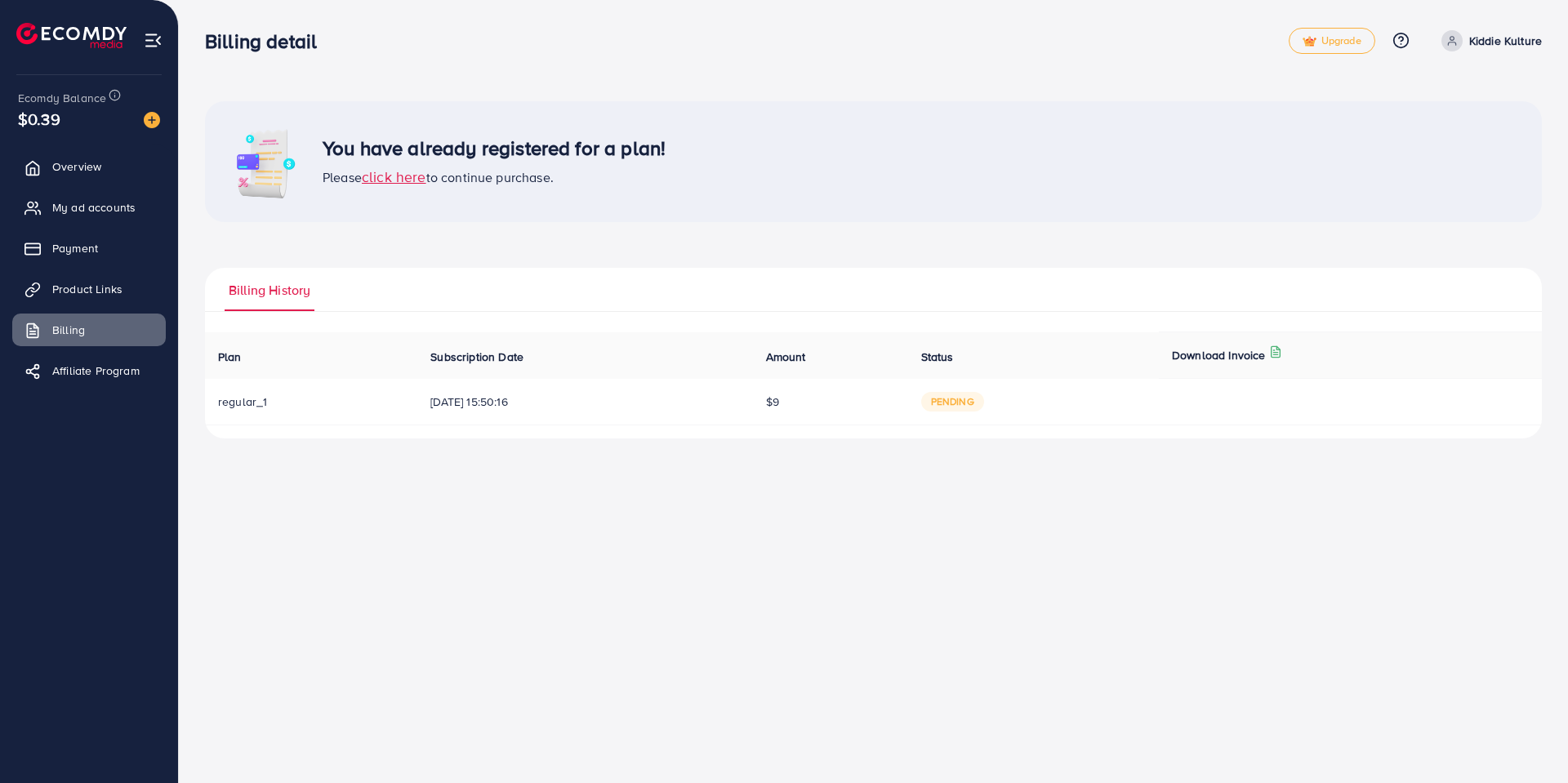
click at [403, 181] on span "click here" at bounding box center [393, 176] width 65 height 20
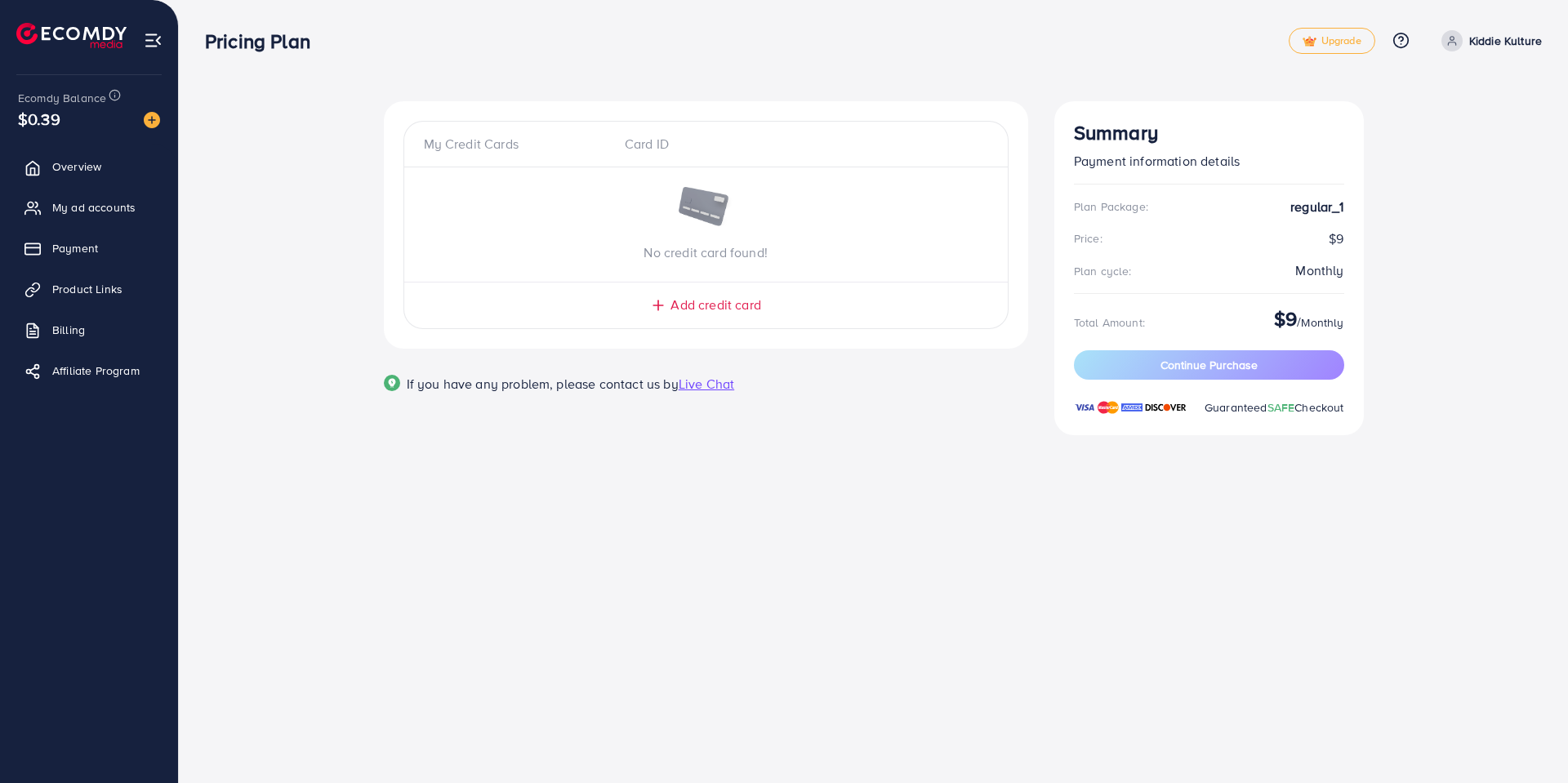
drag, startPoint x: 640, startPoint y: 143, endPoint x: 626, endPoint y: 143, distance: 14.0
click at [640, 143] on div "Card ID" at bounding box center [705, 144] width 188 height 19
click at [496, 143] on div "My Credit Cards" at bounding box center [518, 144] width 188 height 19
drag, startPoint x: 1321, startPoint y: 235, endPoint x: 1347, endPoint y: 230, distance: 26.5
click at [1347, 230] on div "Summary Payment information details Plan Package: regular_1 Price: $9 Plan cycl…" at bounding box center [1209, 268] width 310 height 334
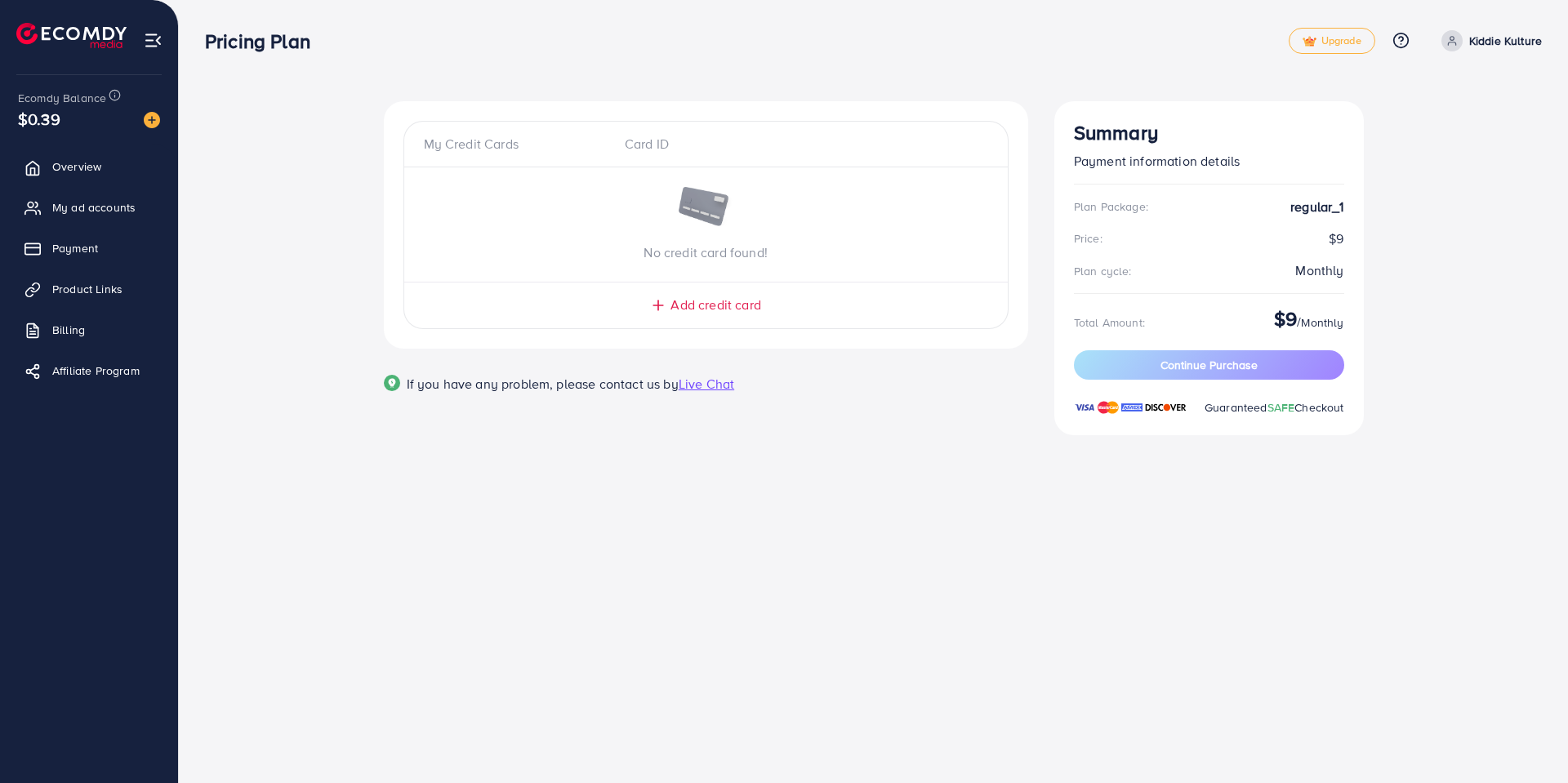
click at [1387, 235] on div "My Credit Cards Card ID No credit card found! Add credit card Email Card Number…" at bounding box center [874, 277] width 1337 height 353
drag, startPoint x: 1358, startPoint y: 239, endPoint x: 1226, endPoint y: 239, distance: 132.0
click at [1228, 239] on div "Summary Payment information details Plan Package: regular_1 Price: $9 Plan cycl…" at bounding box center [1209, 268] width 310 height 334
drag, startPoint x: 1294, startPoint y: 244, endPoint x: 1380, endPoint y: 231, distance: 87.0
click at [1381, 231] on div "My Credit Cards Card ID No credit card found! Add credit card Email Card Number…" at bounding box center [874, 277] width 1337 height 353
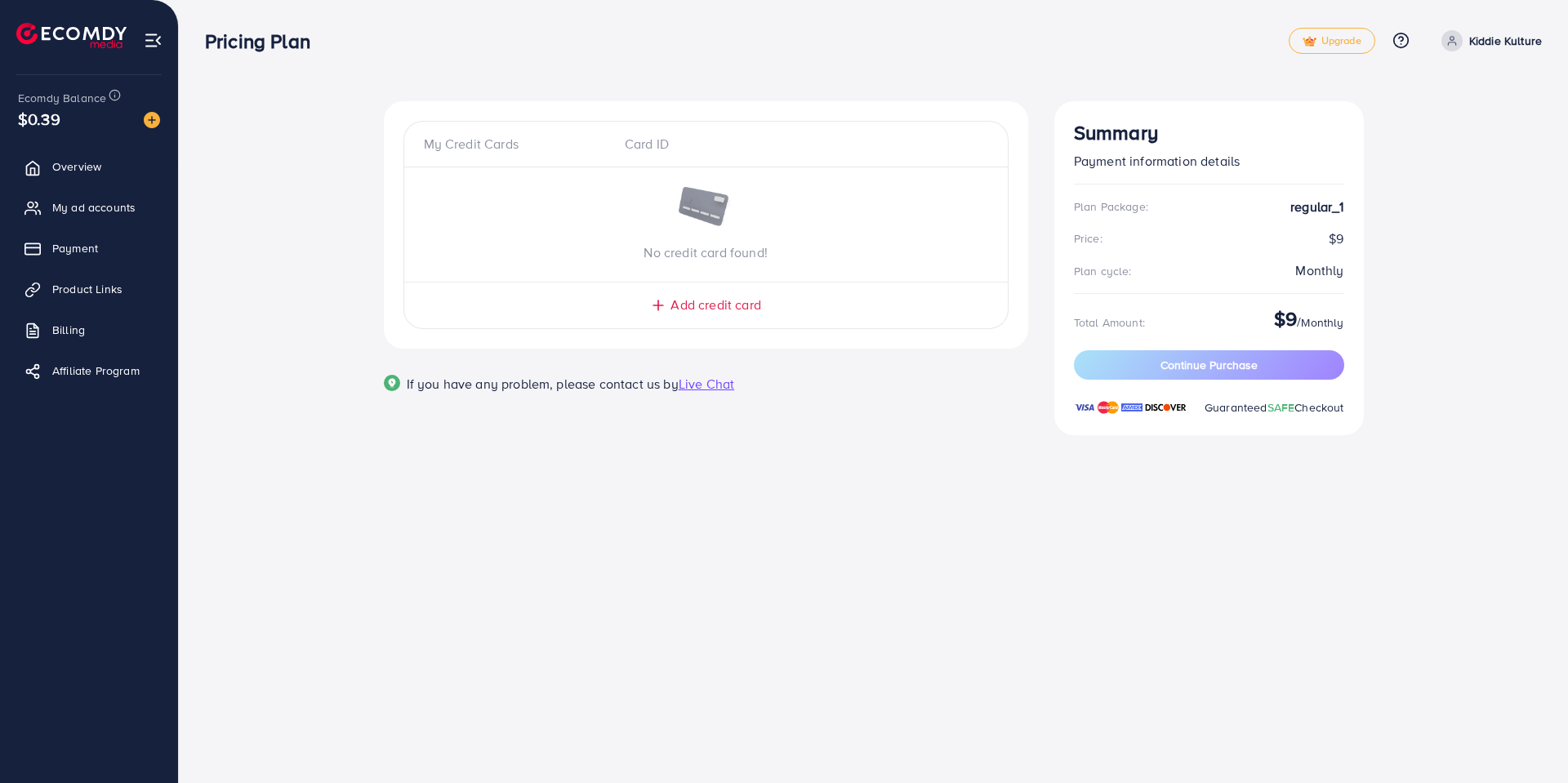
drag, startPoint x: 1318, startPoint y: 240, endPoint x: 1364, endPoint y: 240, distance: 46.0
click at [1364, 240] on div "Summary Payment information details Plan Package: regular_1 Price: $9 Plan cycl…" at bounding box center [1208, 277] width 335 height 353
click at [94, 166] on span "Overview" at bounding box center [81, 166] width 49 height 16
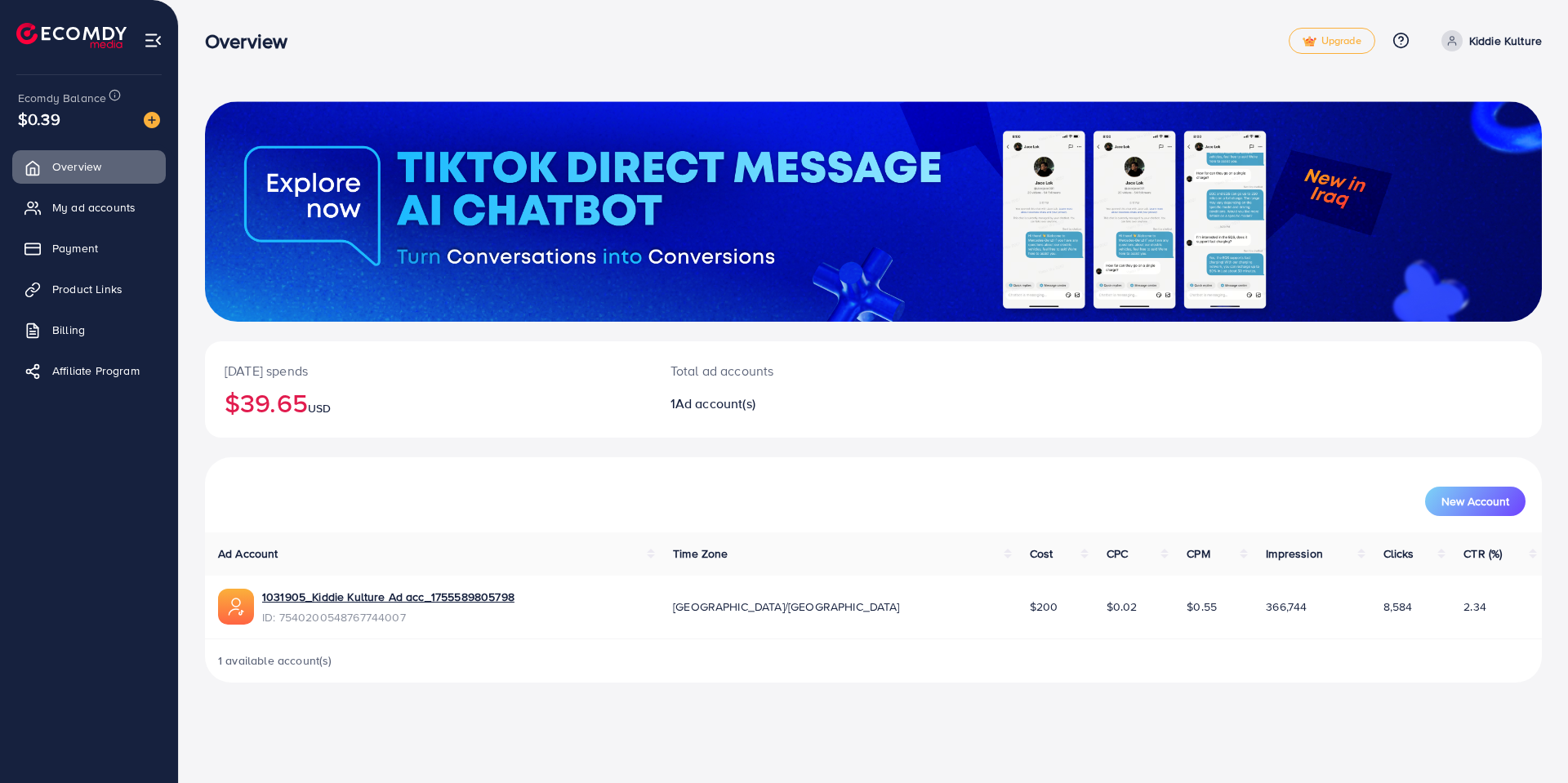
click at [154, 40] on img at bounding box center [153, 40] width 19 height 19
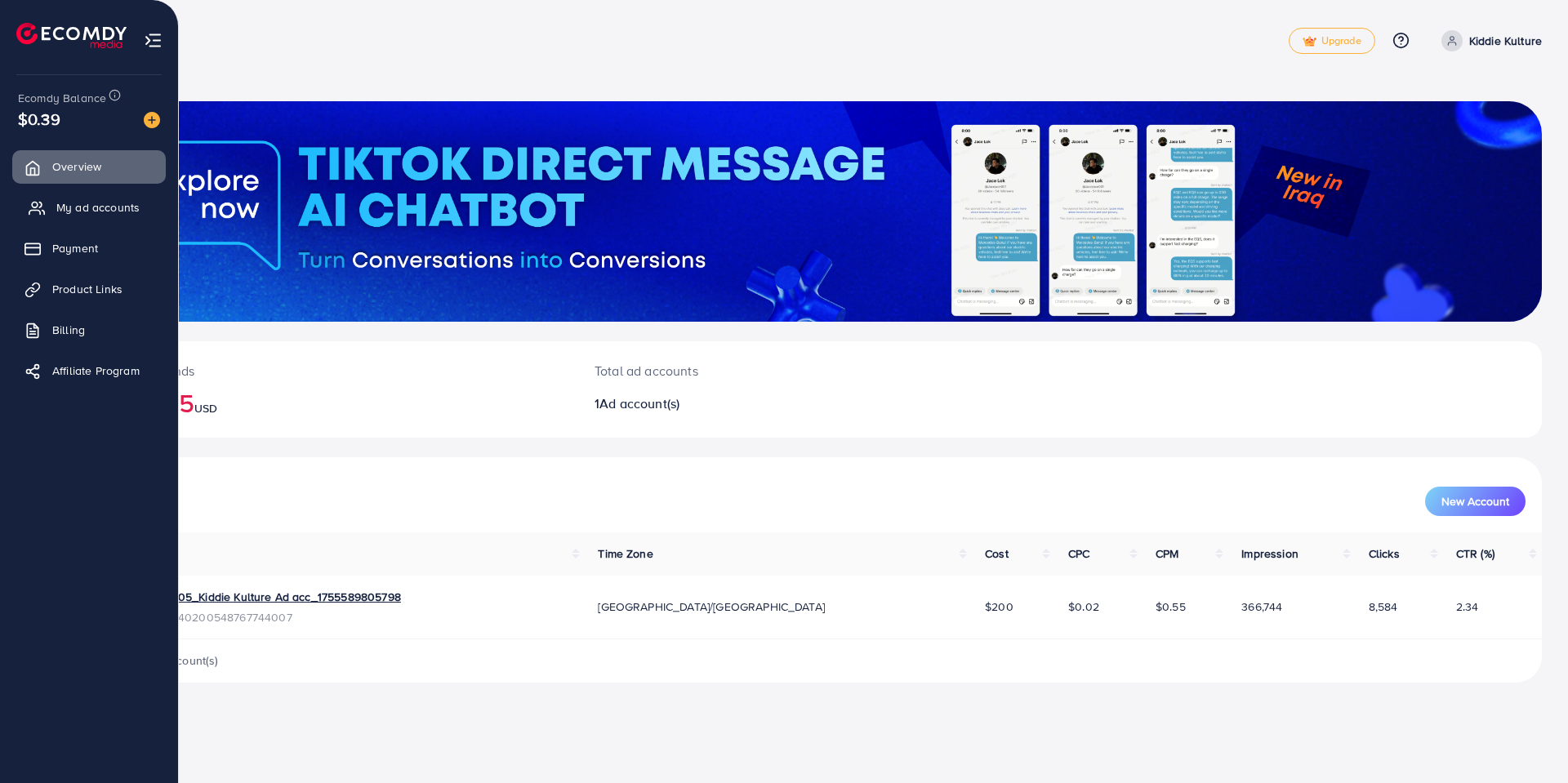
click at [100, 206] on span "My ad accounts" at bounding box center [98, 207] width 84 height 16
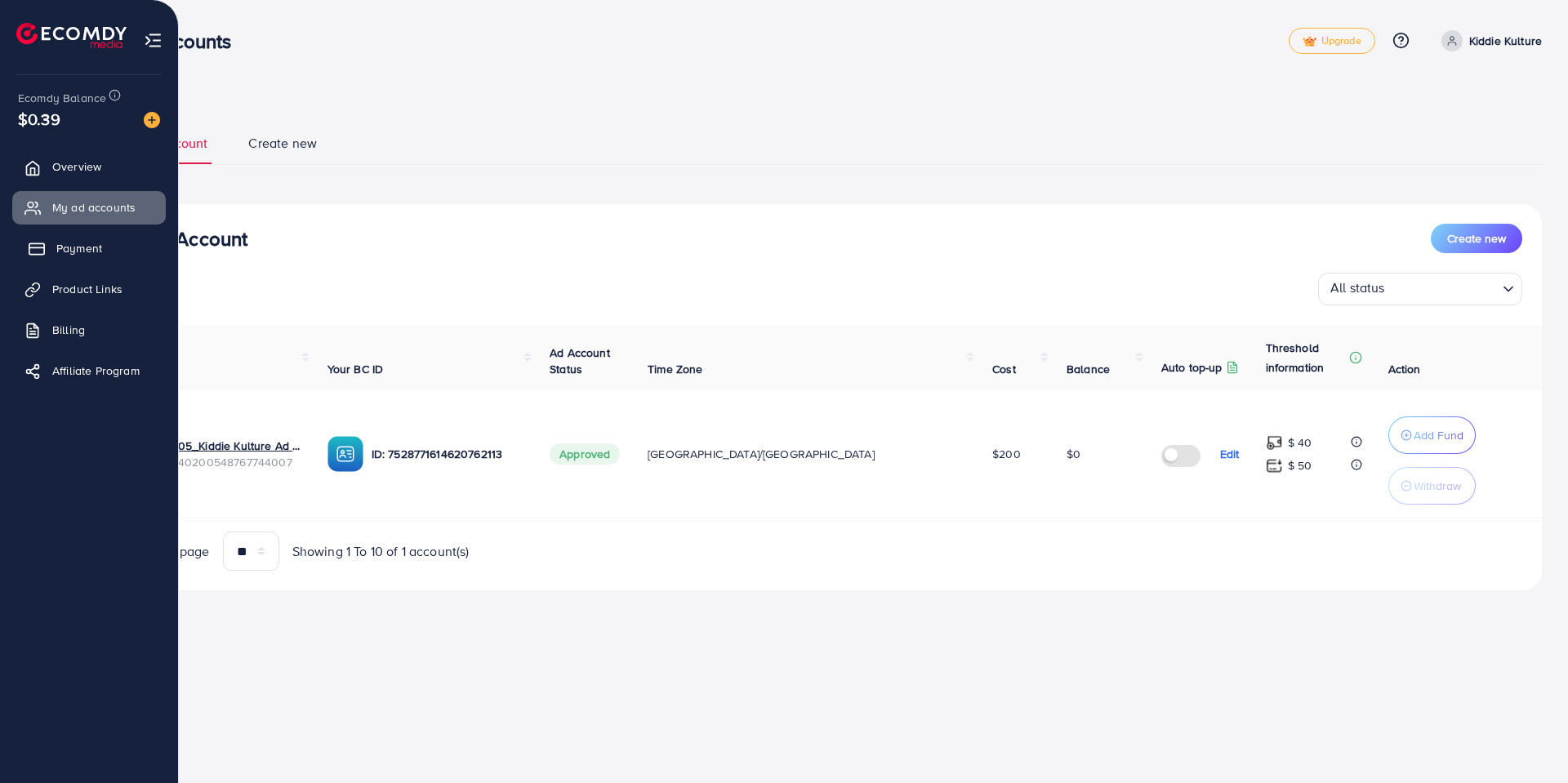
click at [94, 239] on link "Payment" at bounding box center [88, 248] width 154 height 33
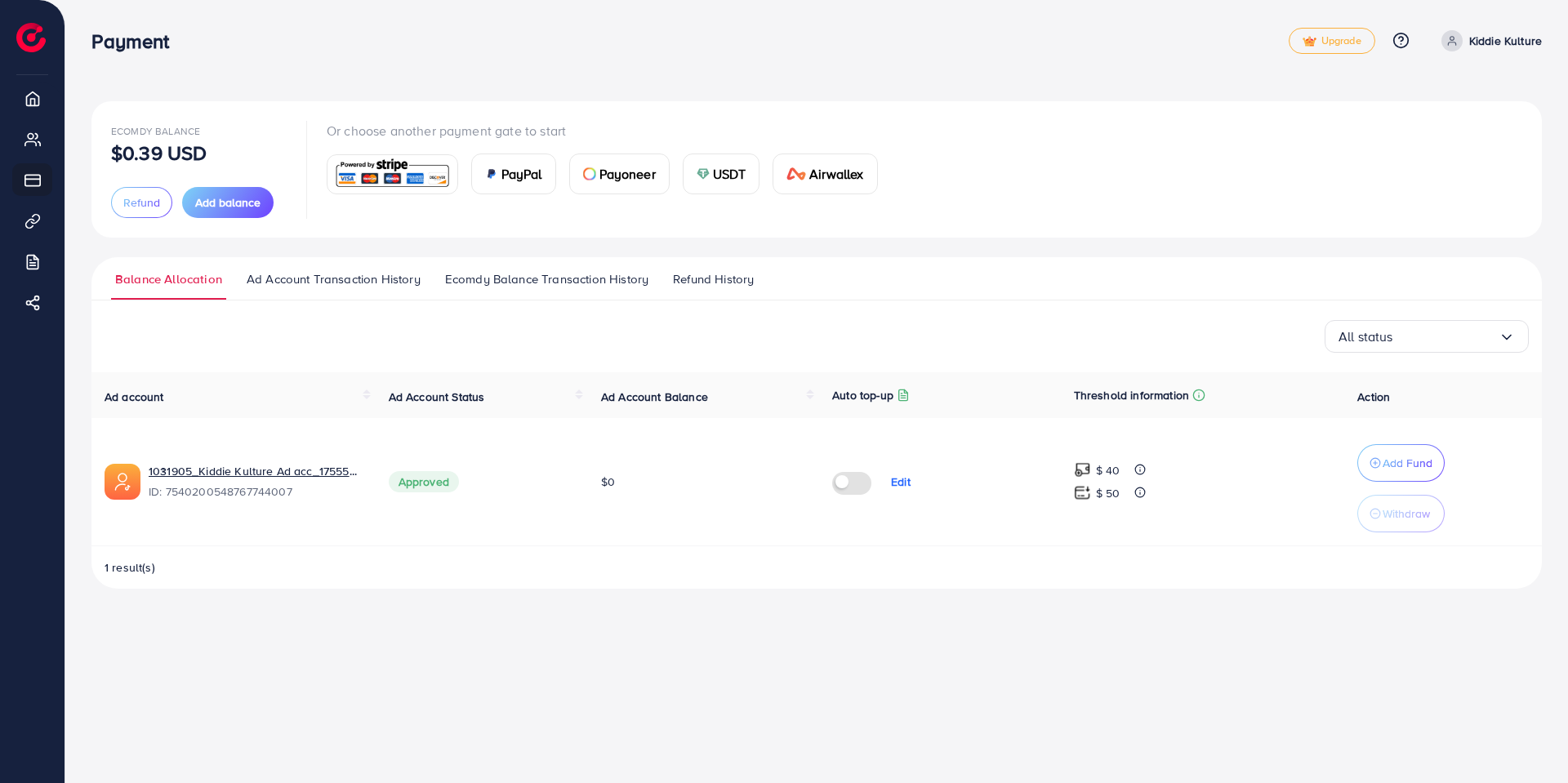
click at [729, 173] on span "USDT" at bounding box center [729, 174] width 34 height 20
click at [239, 203] on span "Add balance" at bounding box center [228, 203] width 65 height 16
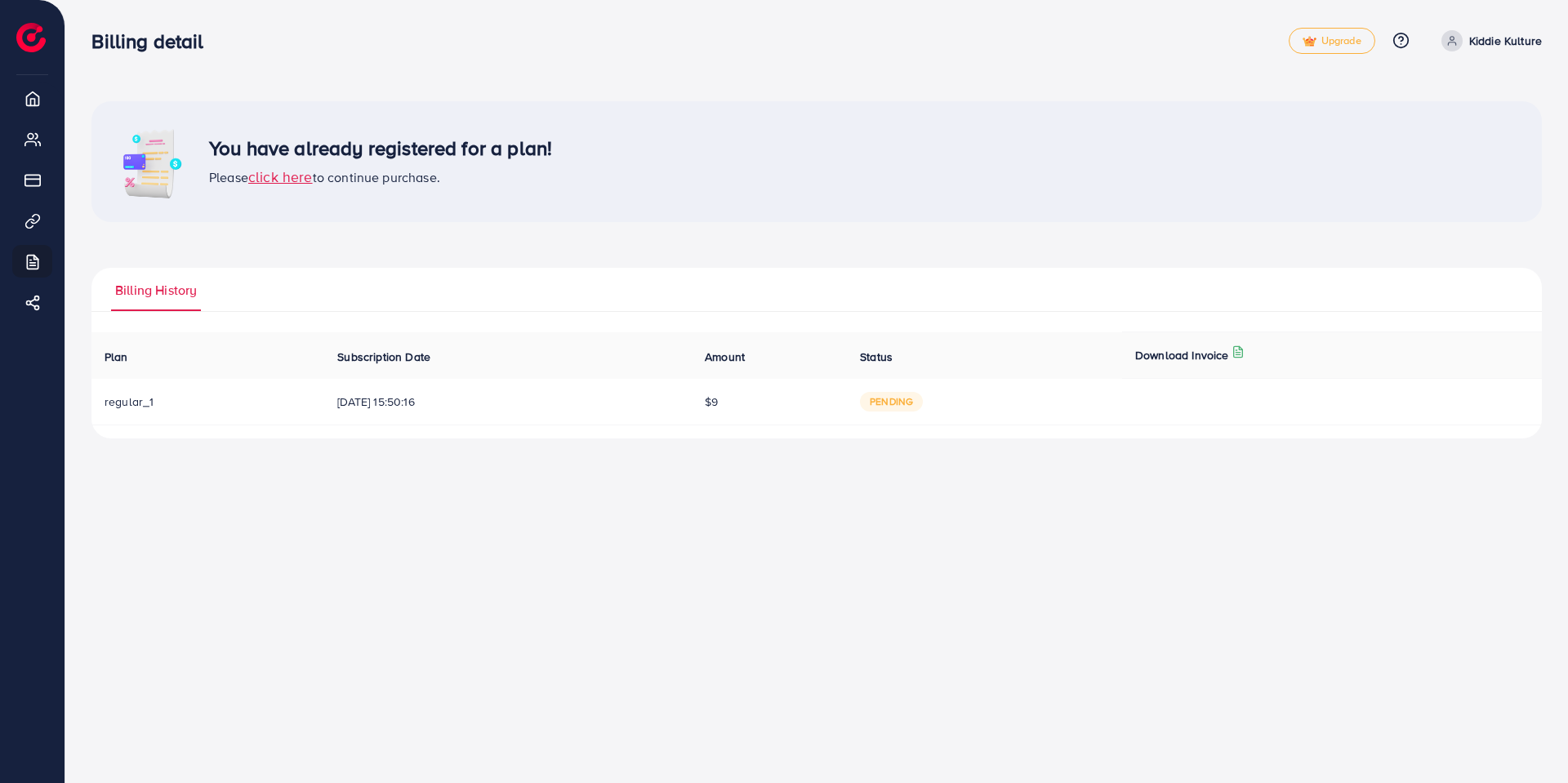
click at [291, 176] on span "click here" at bounding box center [280, 176] width 65 height 20
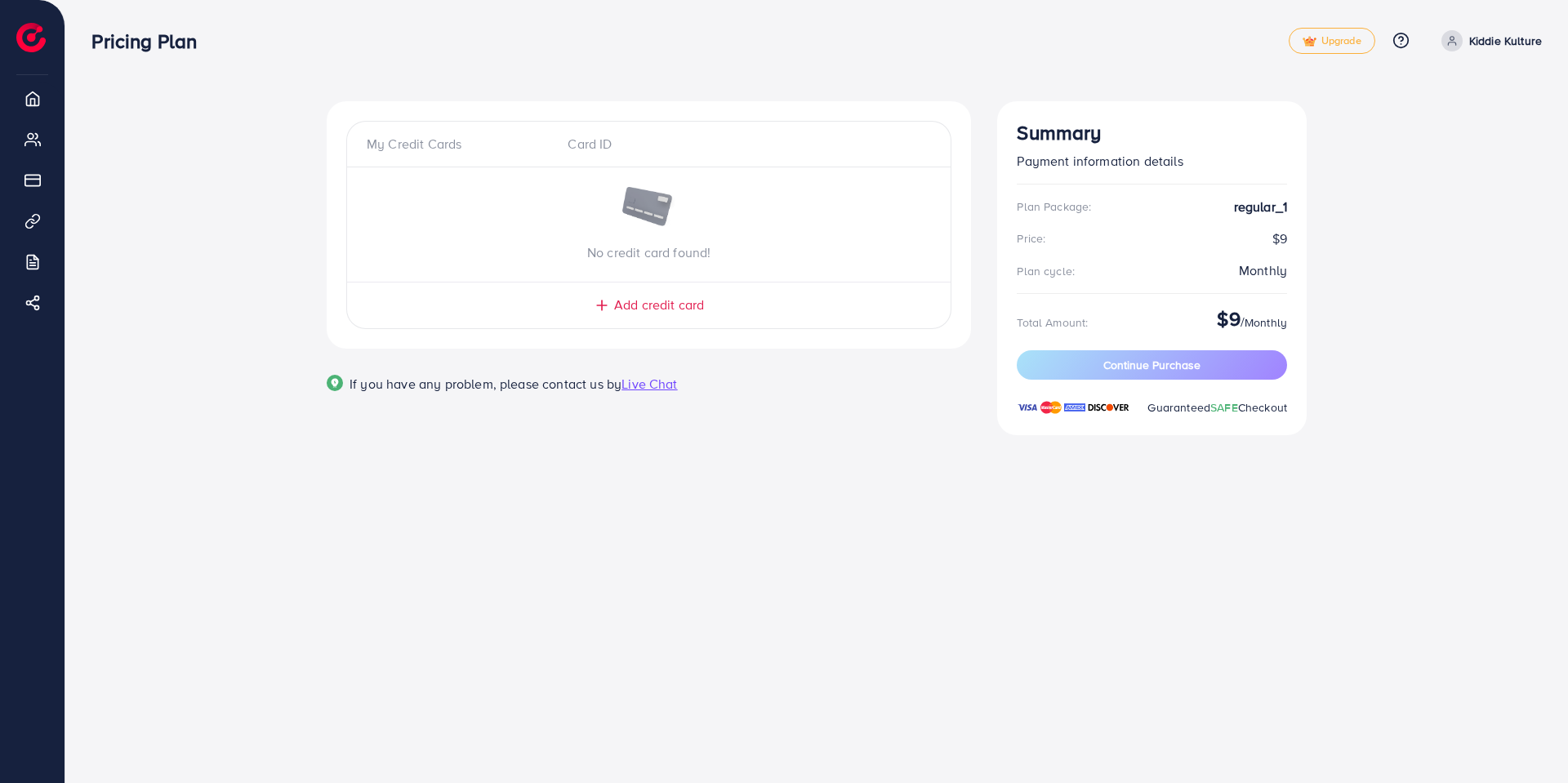
drag, startPoint x: 571, startPoint y: 142, endPoint x: 545, endPoint y: 138, distance: 26.3
click at [566, 141] on div "Card ID" at bounding box center [648, 144] width 188 height 19
click at [426, 136] on div "My Credit Cards" at bounding box center [461, 144] width 188 height 19
click at [651, 303] on span "Add credit card" at bounding box center [659, 304] width 90 height 19
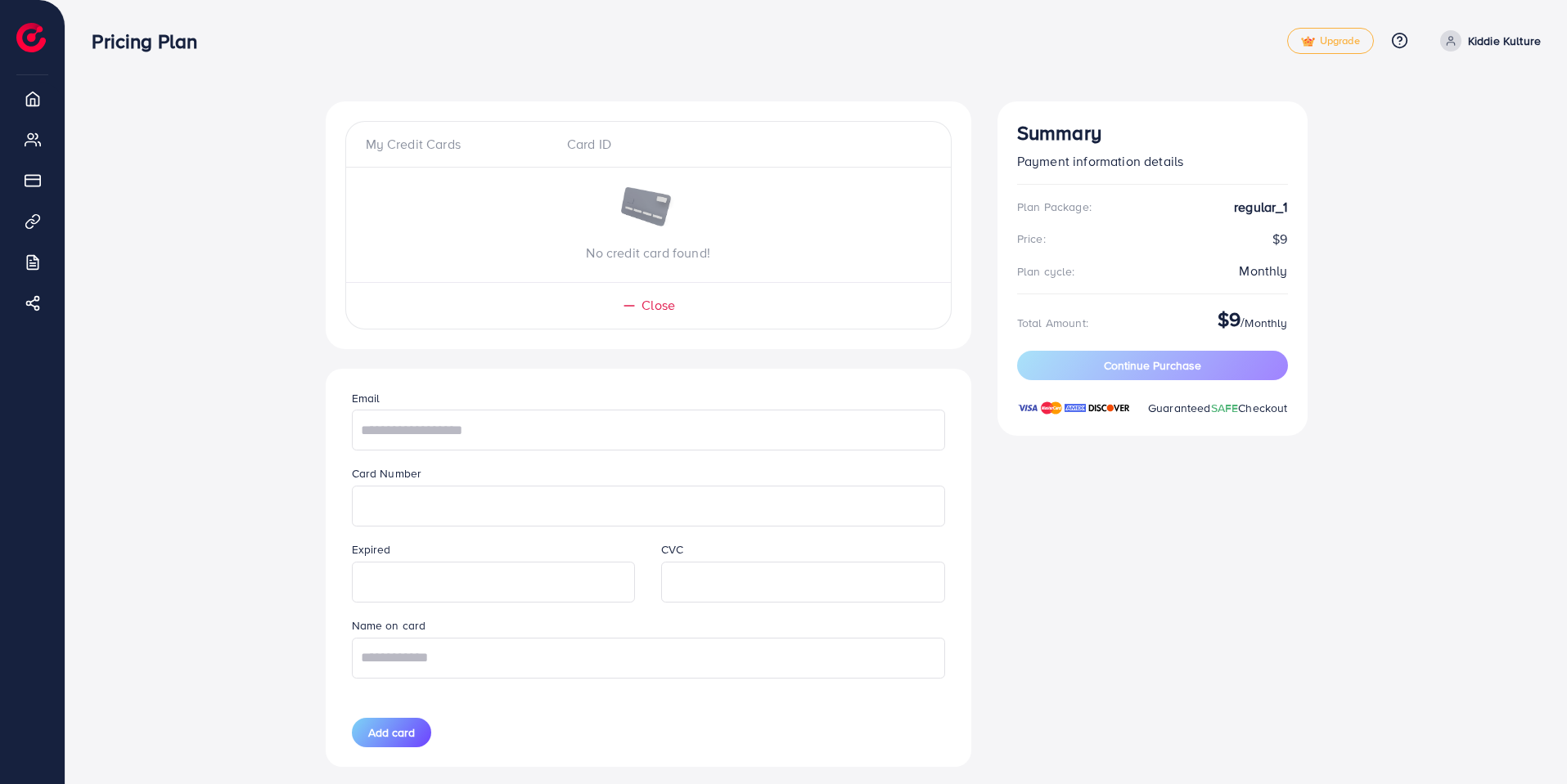
drag, startPoint x: 457, startPoint y: 142, endPoint x: 490, endPoint y: 142, distance: 33.0
click at [457, 142] on div "My Credit Cards" at bounding box center [460, 144] width 188 height 19
drag, startPoint x: 603, startPoint y: 142, endPoint x: 286, endPoint y: 79, distance: 323.2
click at [595, 142] on div "Card ID" at bounding box center [648, 144] width 188 height 19
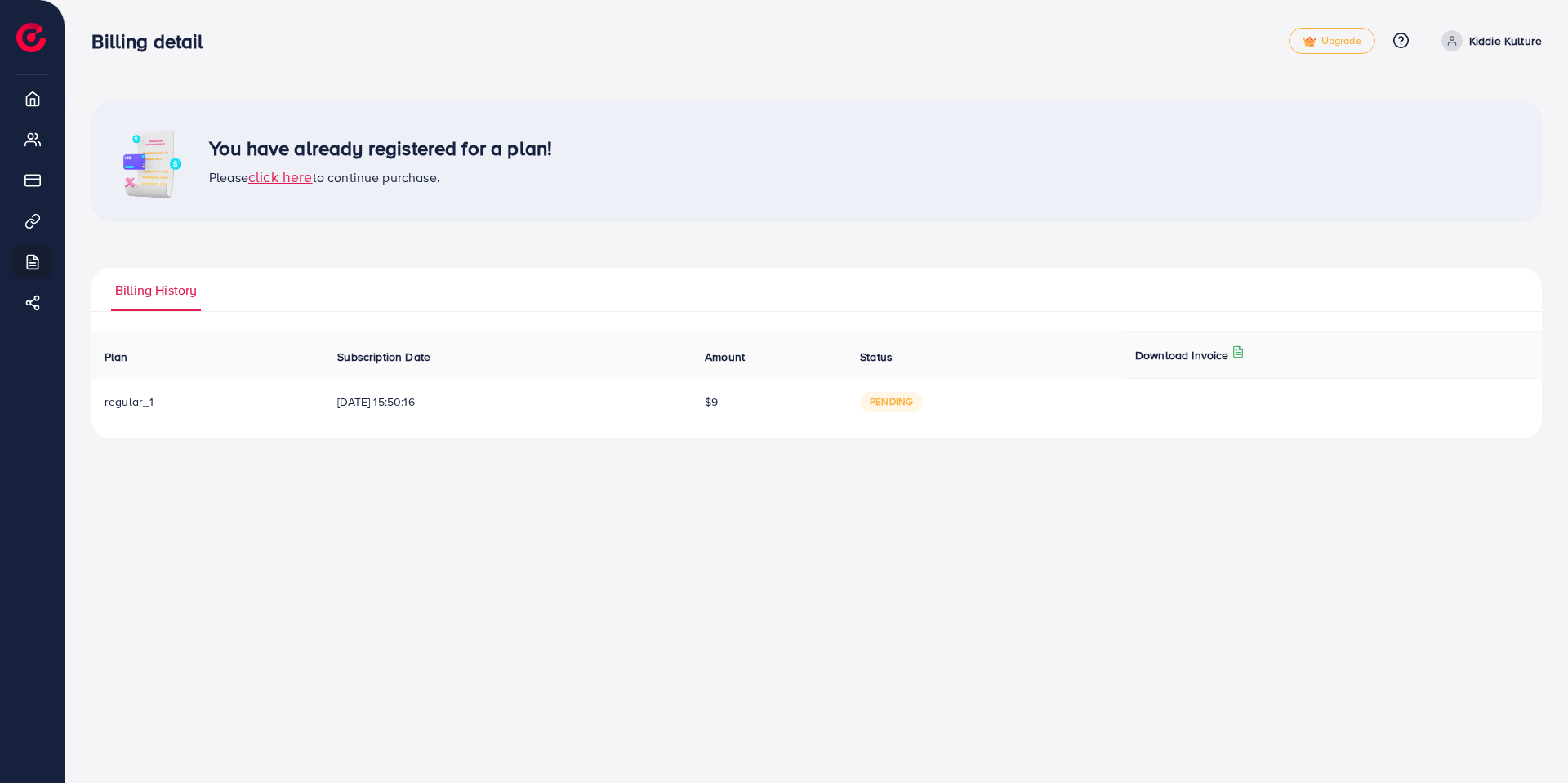
click at [287, 173] on span "click here" at bounding box center [280, 176] width 65 height 20
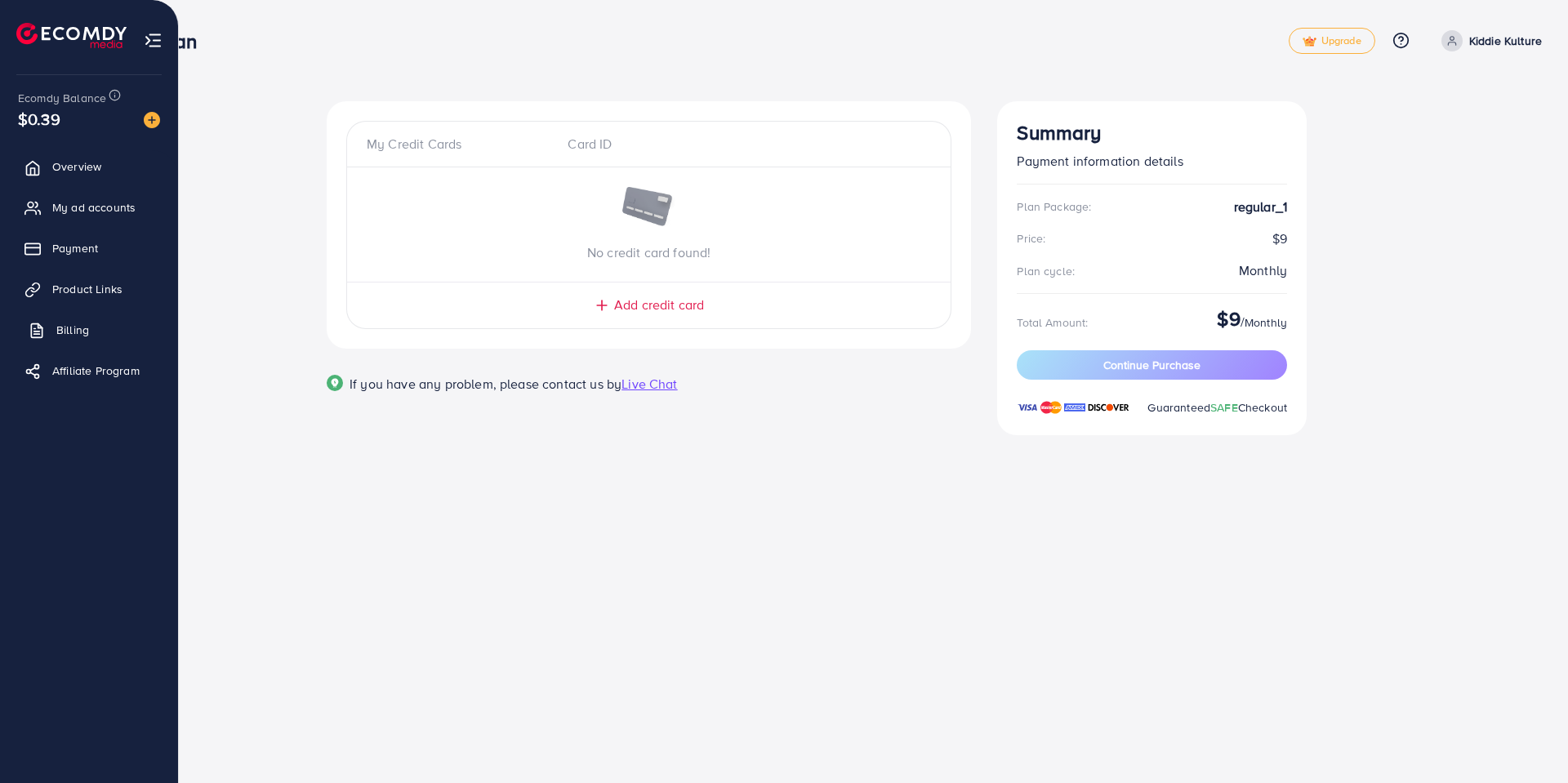
click at [85, 328] on span "Billing" at bounding box center [73, 330] width 33 height 16
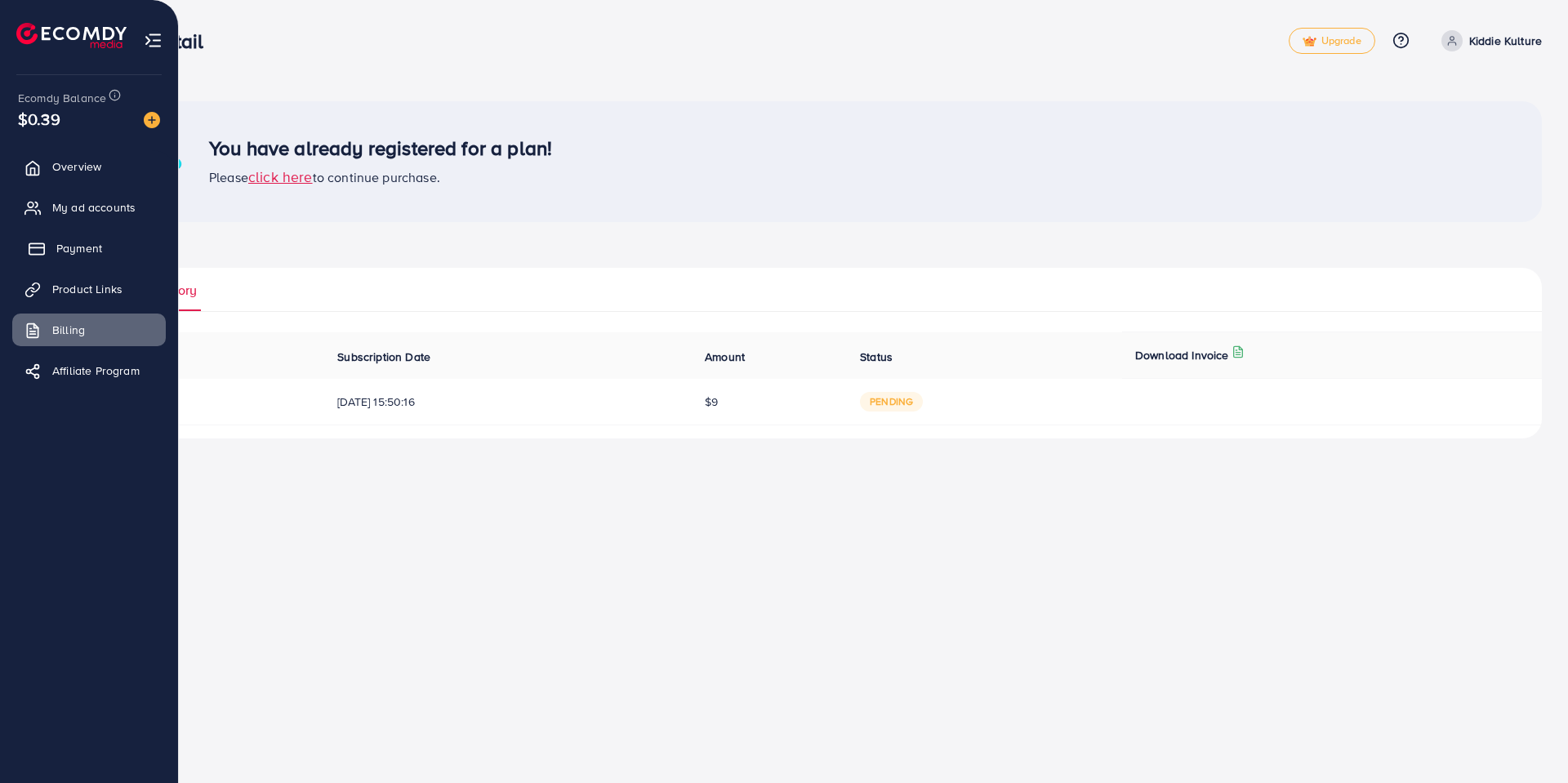
click at [117, 254] on link "Payment" at bounding box center [88, 248] width 154 height 33
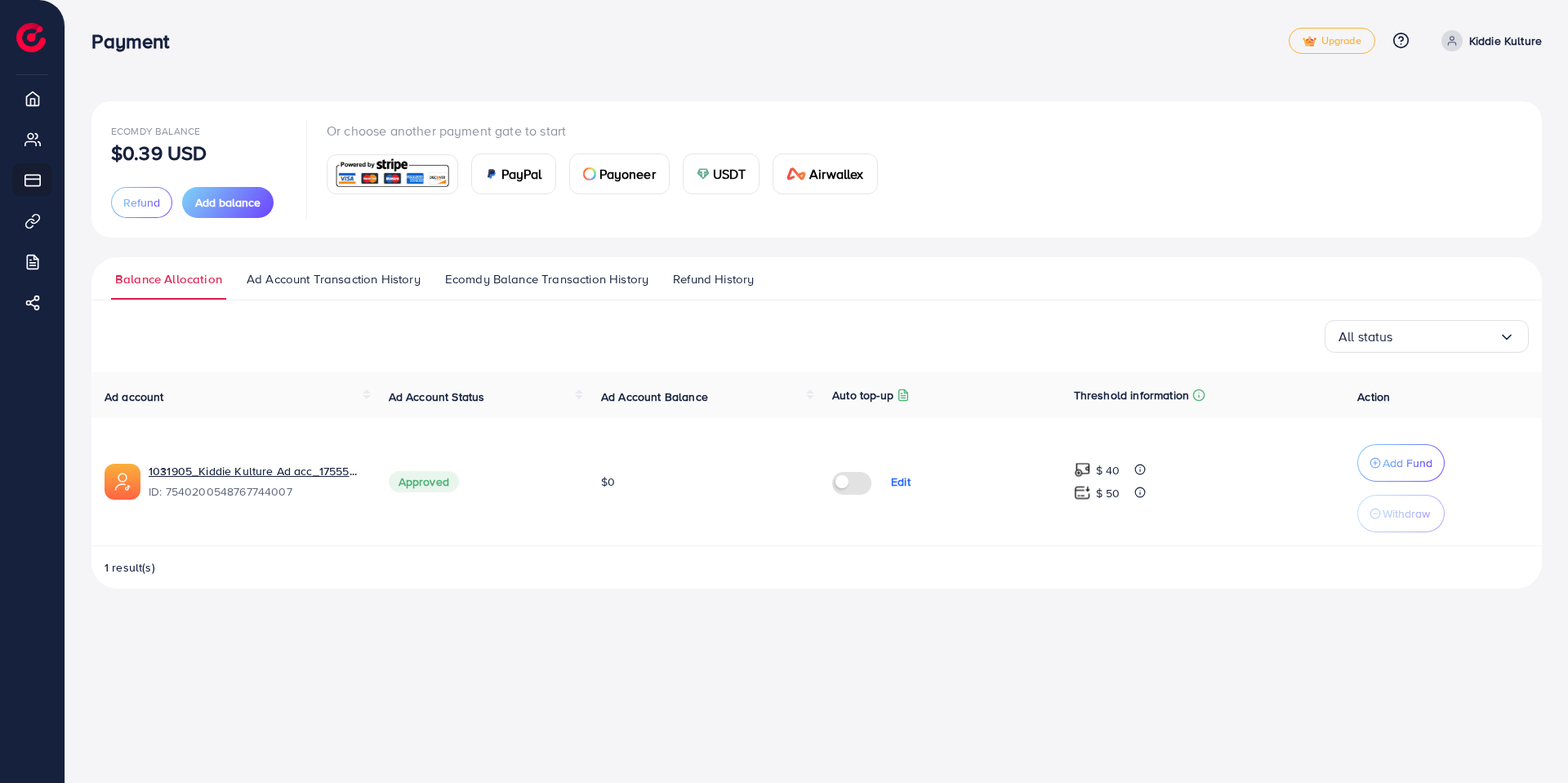
click at [590, 177] on img at bounding box center [590, 173] width 13 height 13
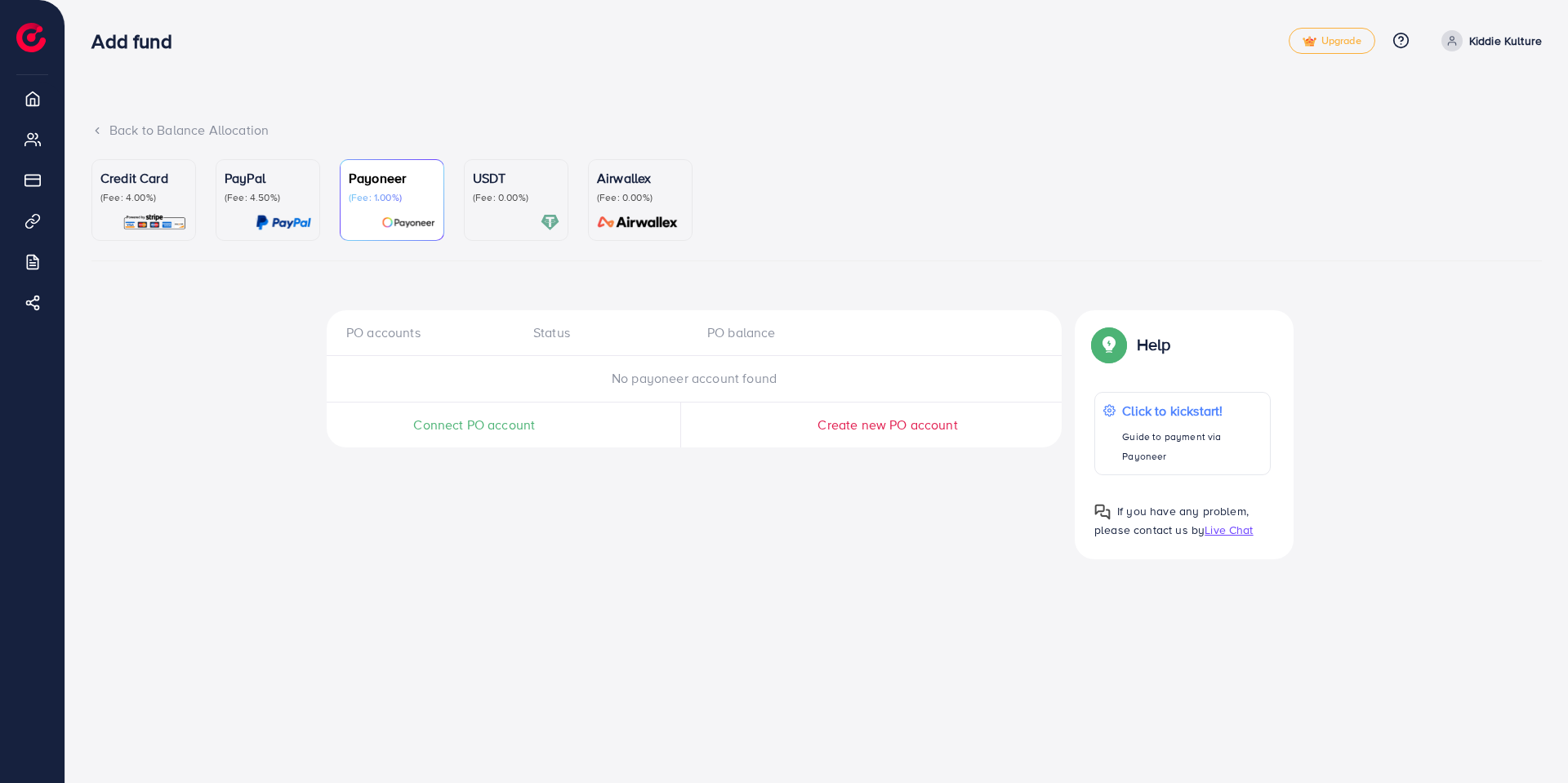
click at [514, 187] on p "USDT" at bounding box center [516, 178] width 86 height 20
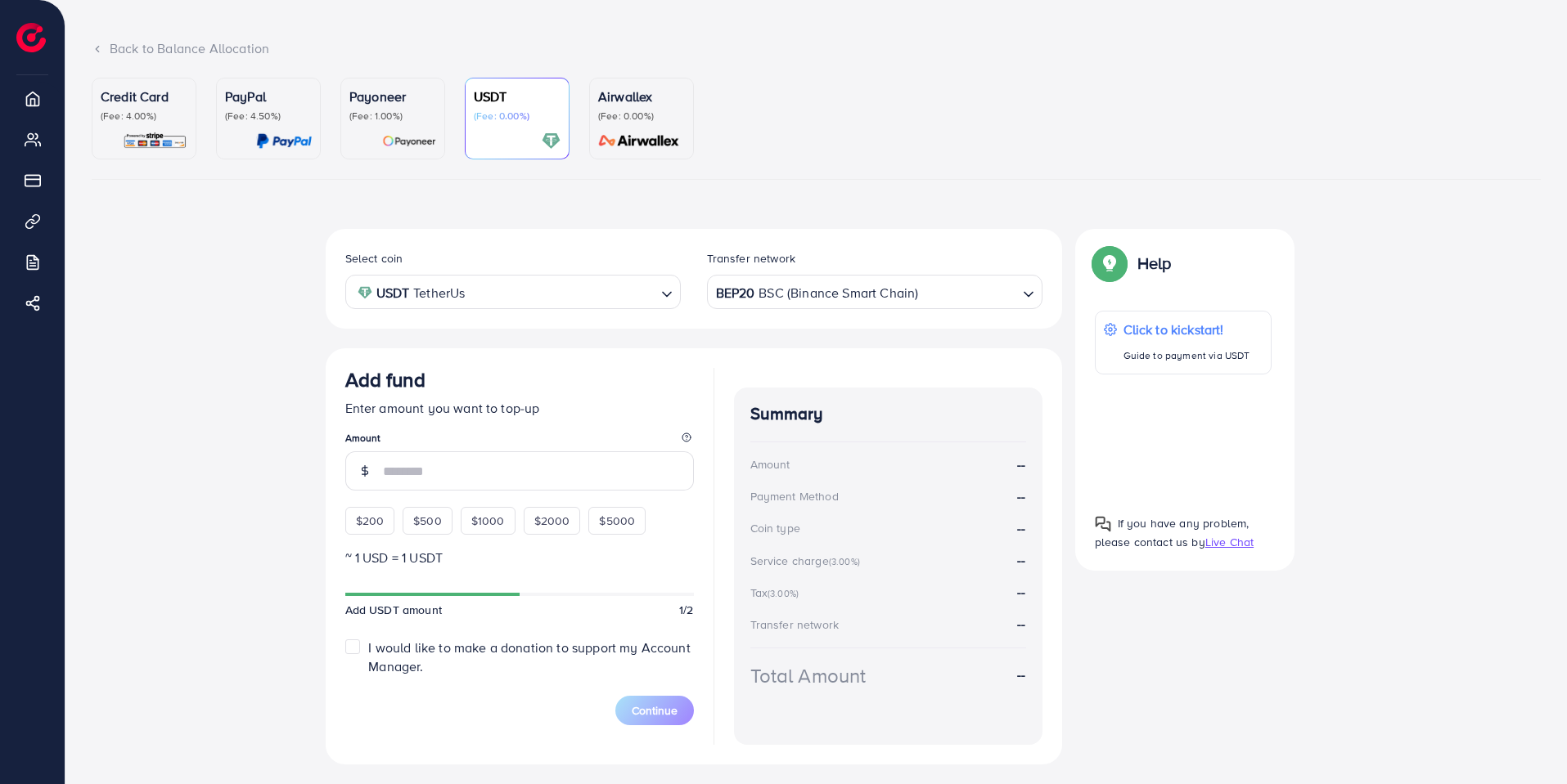
scroll to position [121, 0]
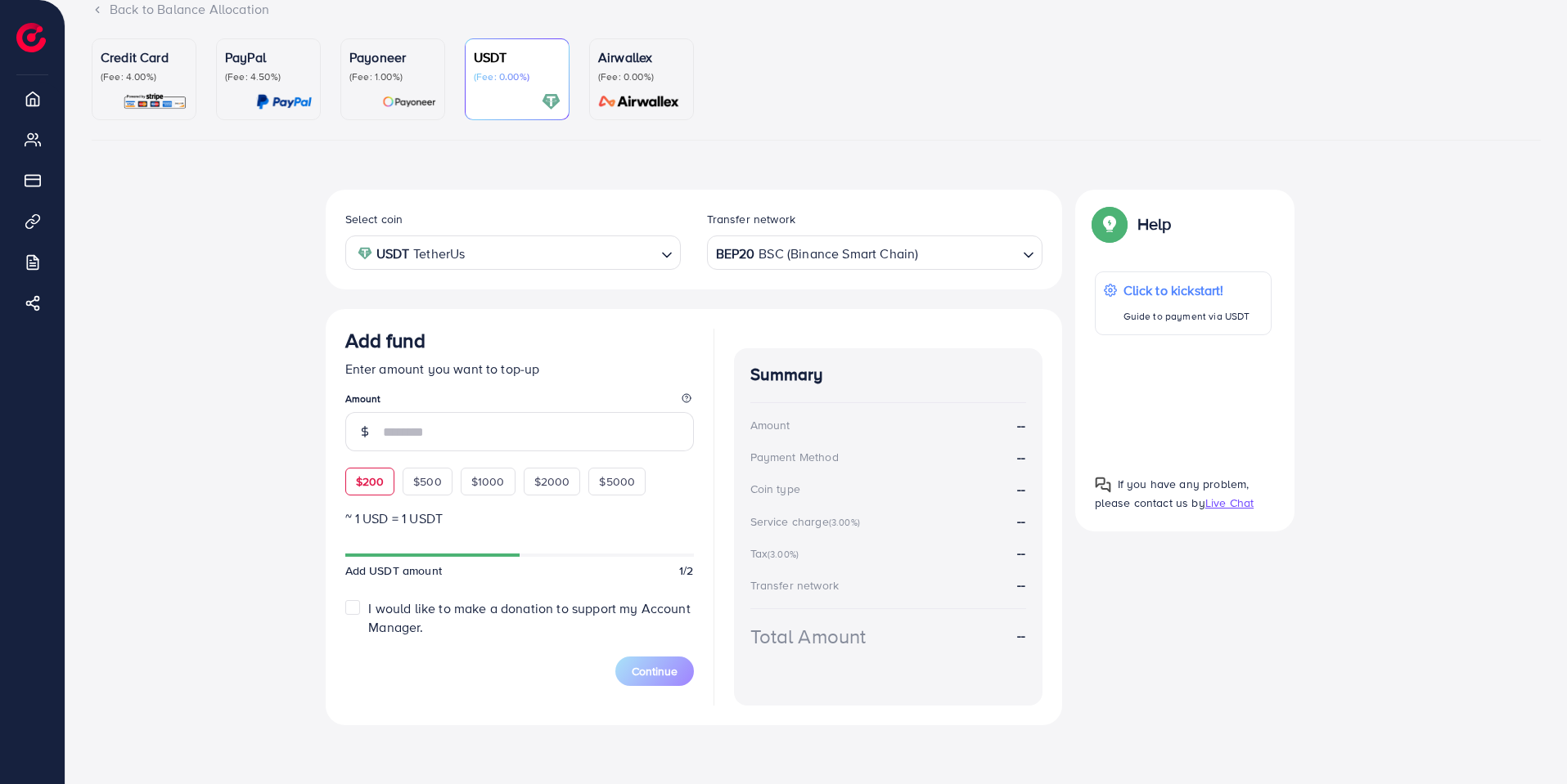
click at [385, 486] on div "$200" at bounding box center [369, 481] width 50 height 28
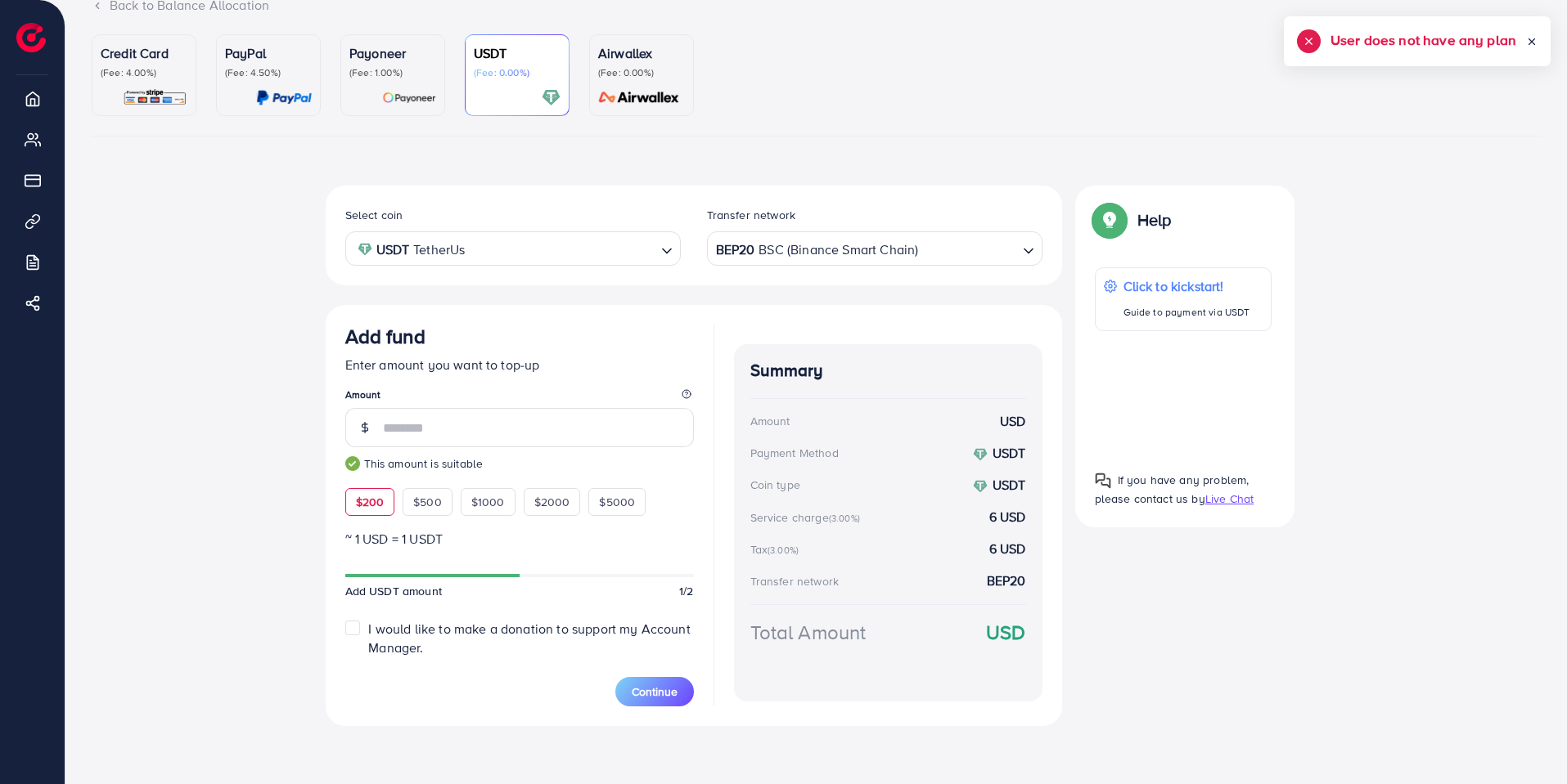
scroll to position [126, 0]
click at [480, 502] on span "$1000" at bounding box center [488, 501] width 34 height 16
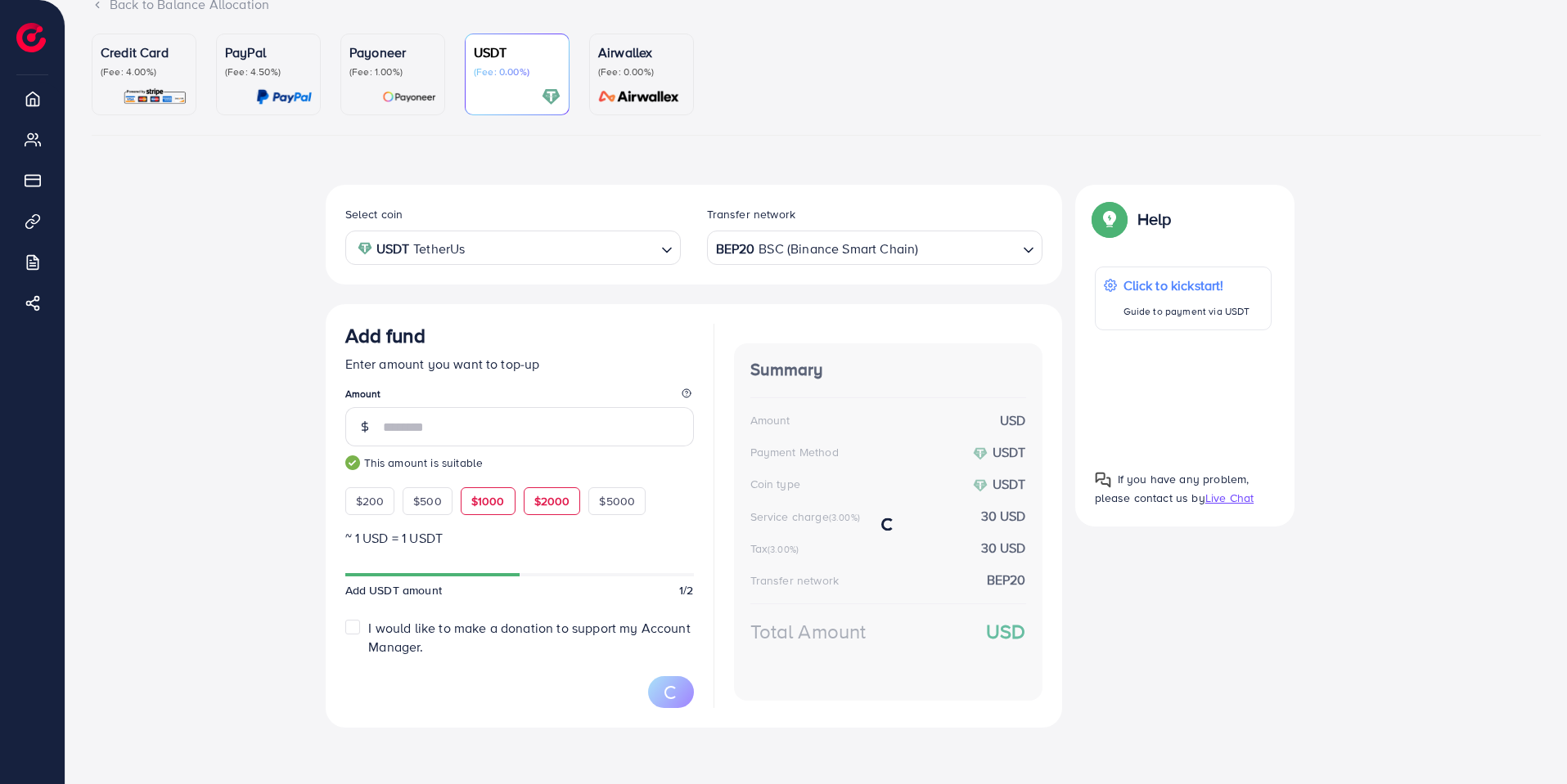
click at [534, 500] on span "$2000" at bounding box center [552, 501] width 36 height 16
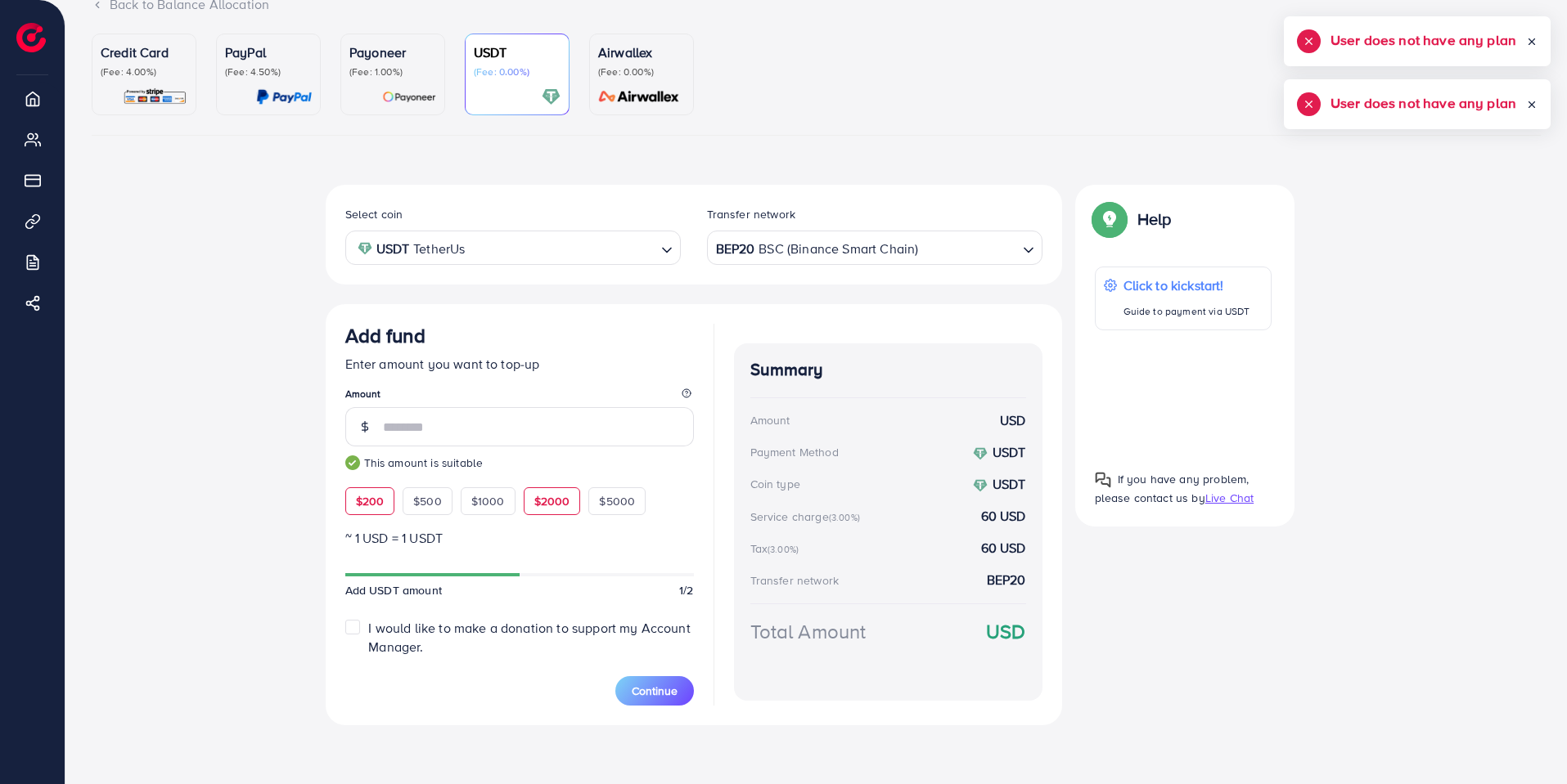
click at [374, 506] on span "$200" at bounding box center [369, 501] width 28 height 16
click at [406, 60] on p "Payoneer" at bounding box center [392, 53] width 86 height 20
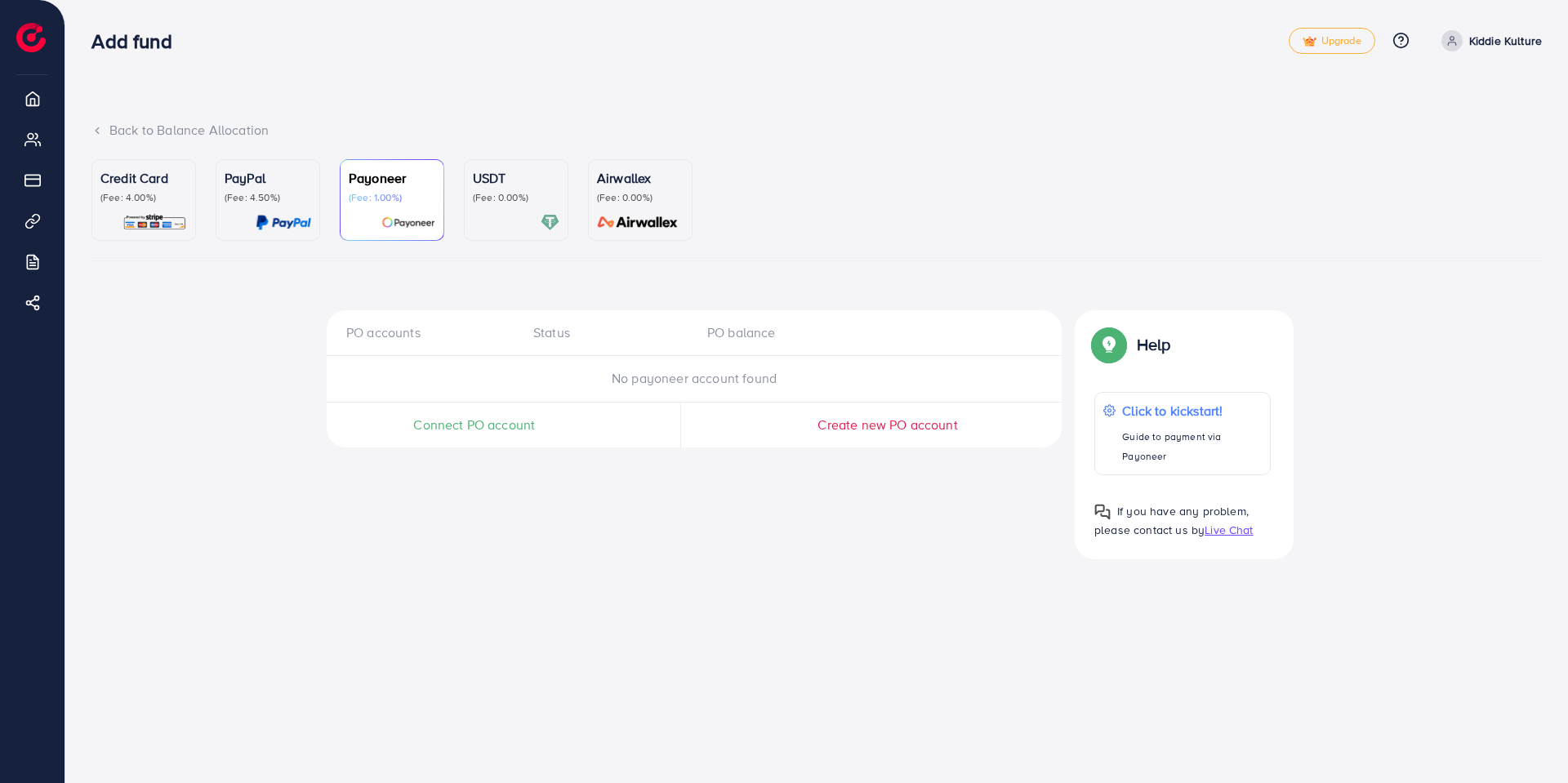
click at [153, 190] on div "Credit Card (Fee: 4.00%)" at bounding box center [144, 186] width 86 height 36
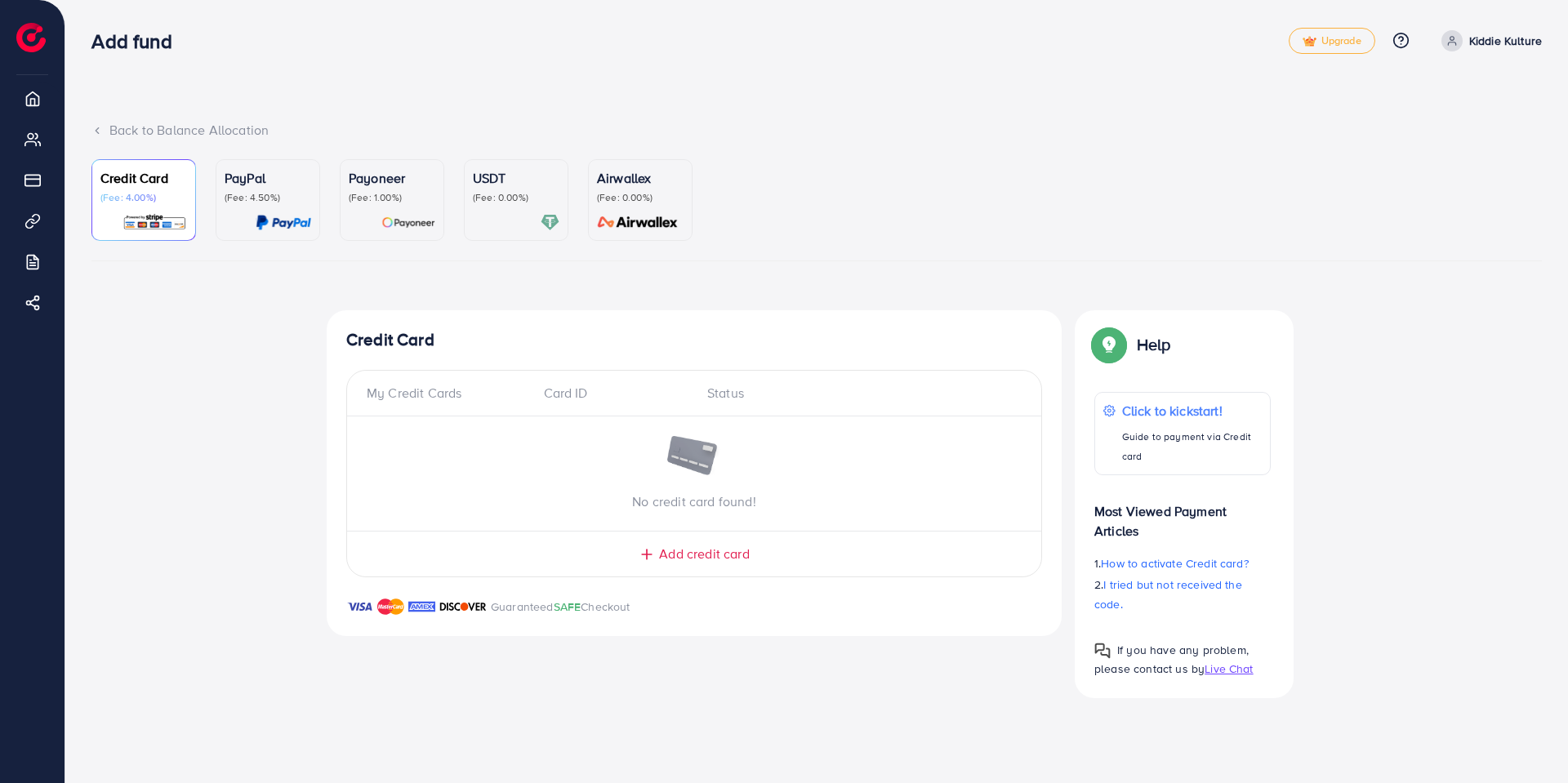
click at [495, 189] on div "USDT (Fee: 0.00%)" at bounding box center [516, 186] width 86 height 36
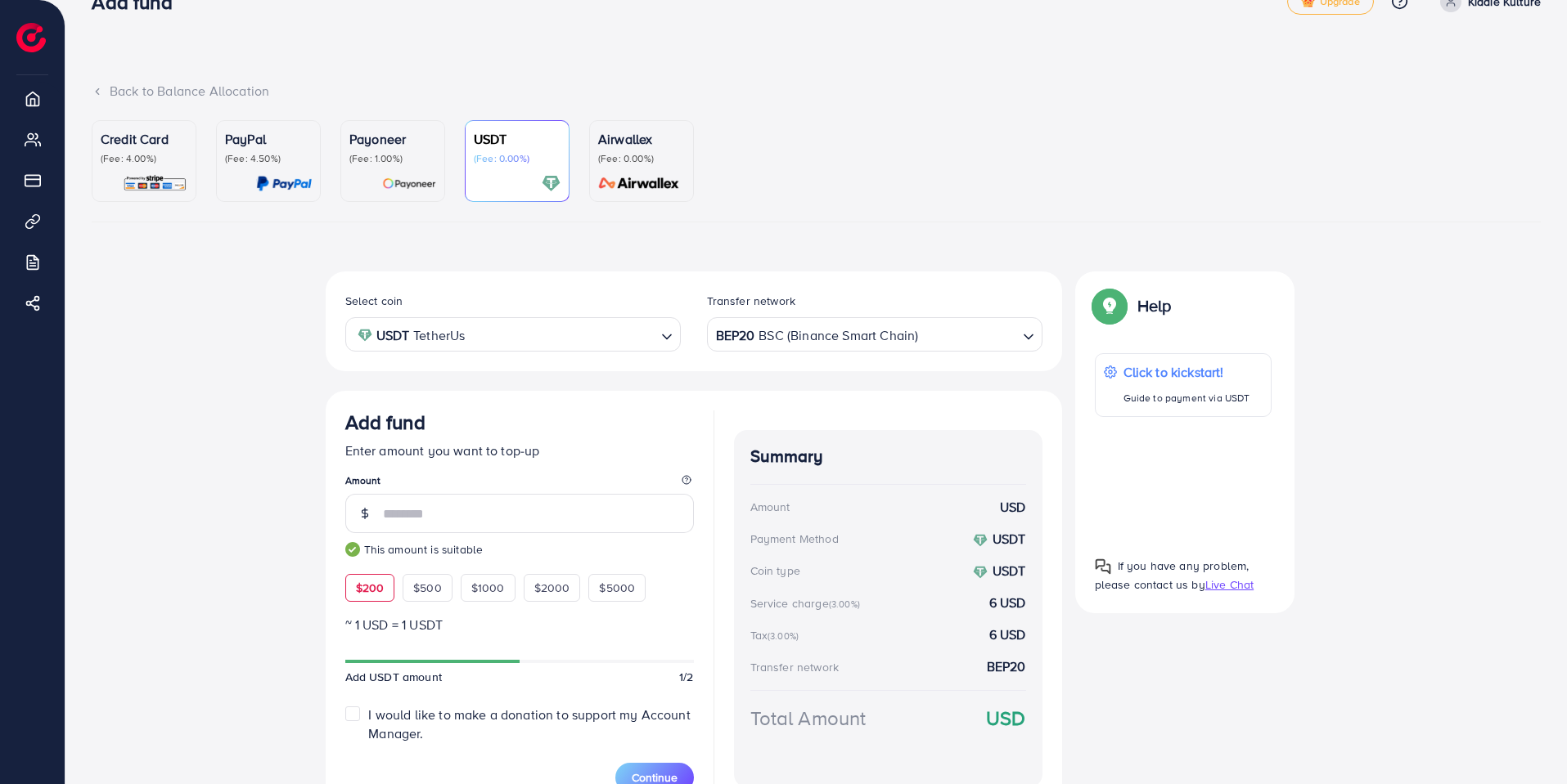
scroll to position [126, 0]
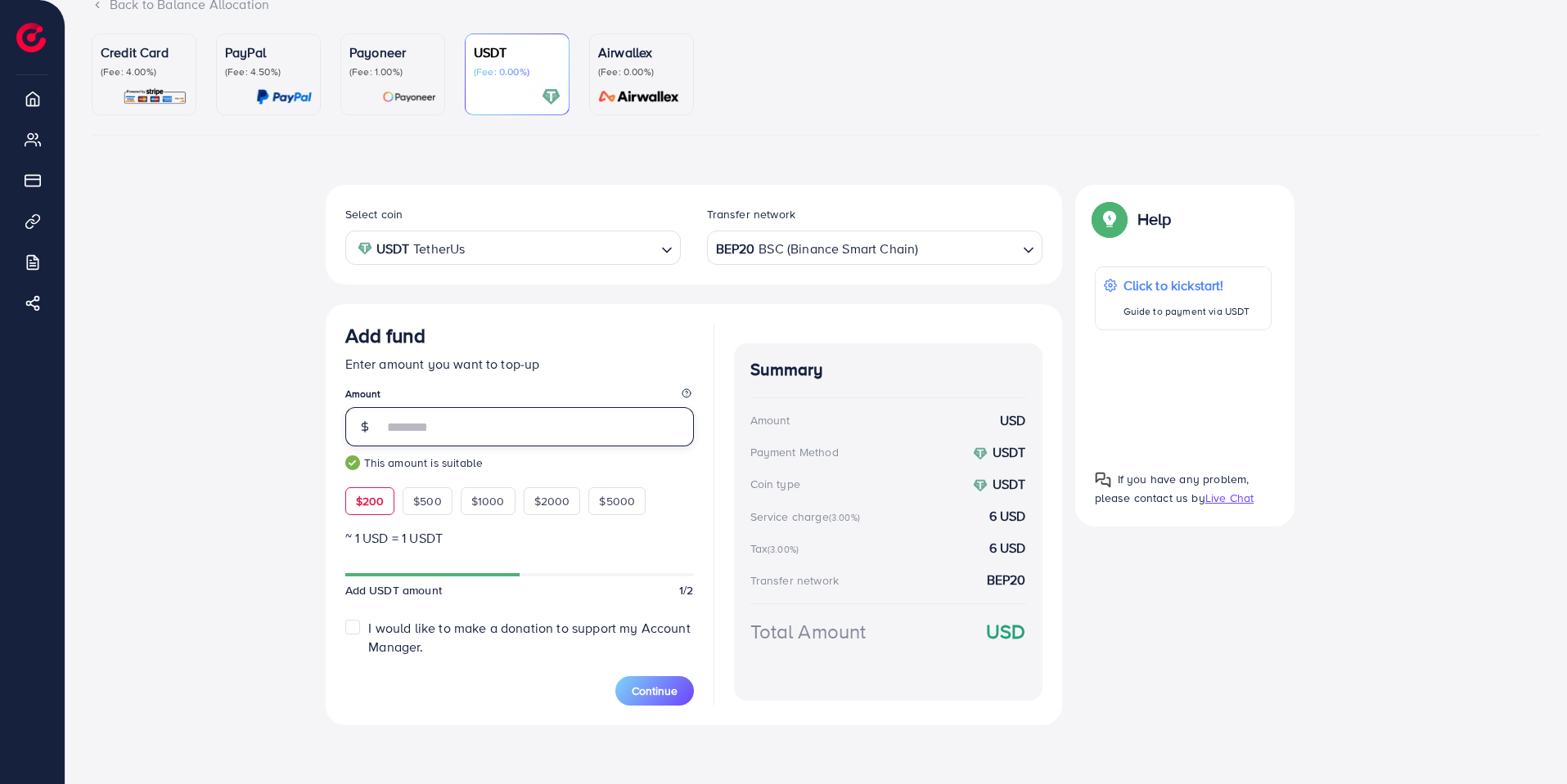
click at [459, 416] on input "***" at bounding box center [539, 427] width 311 height 39
click at [428, 505] on span "$500" at bounding box center [427, 501] width 28 height 16
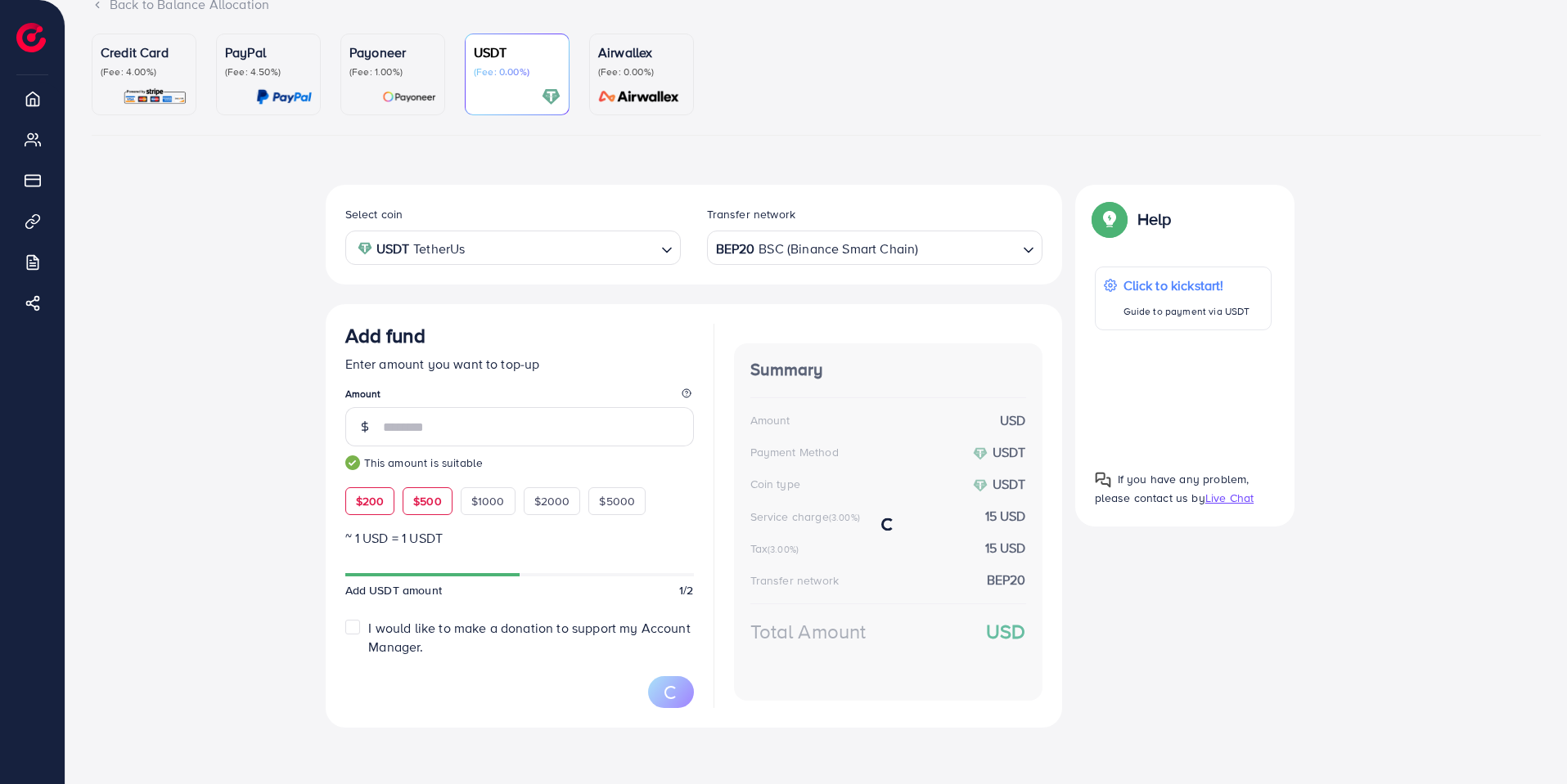
click at [379, 501] on span "$200" at bounding box center [369, 501] width 28 height 16
type input "***"
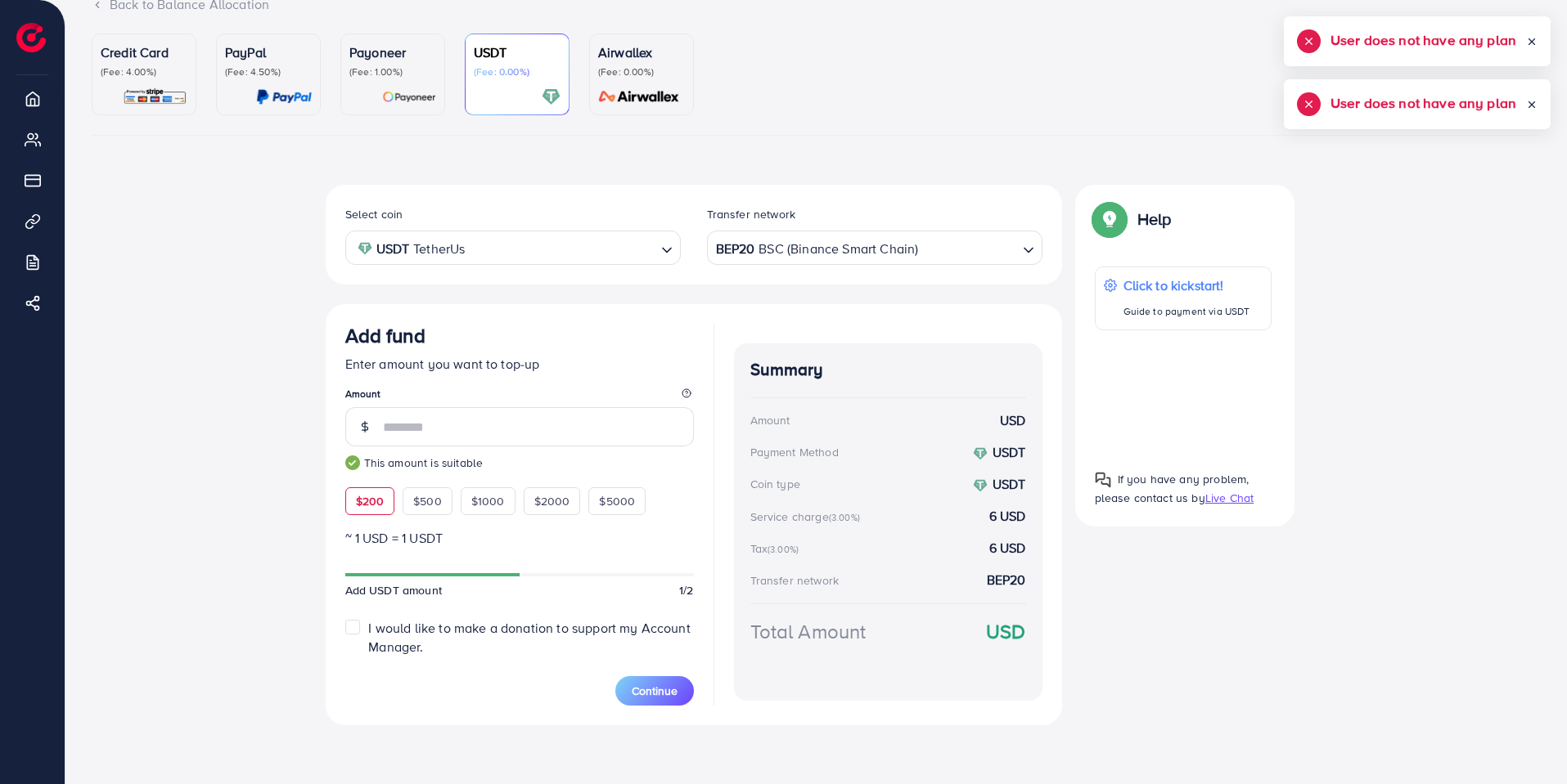
click at [399, 57] on p "Payoneer" at bounding box center [392, 53] width 86 height 20
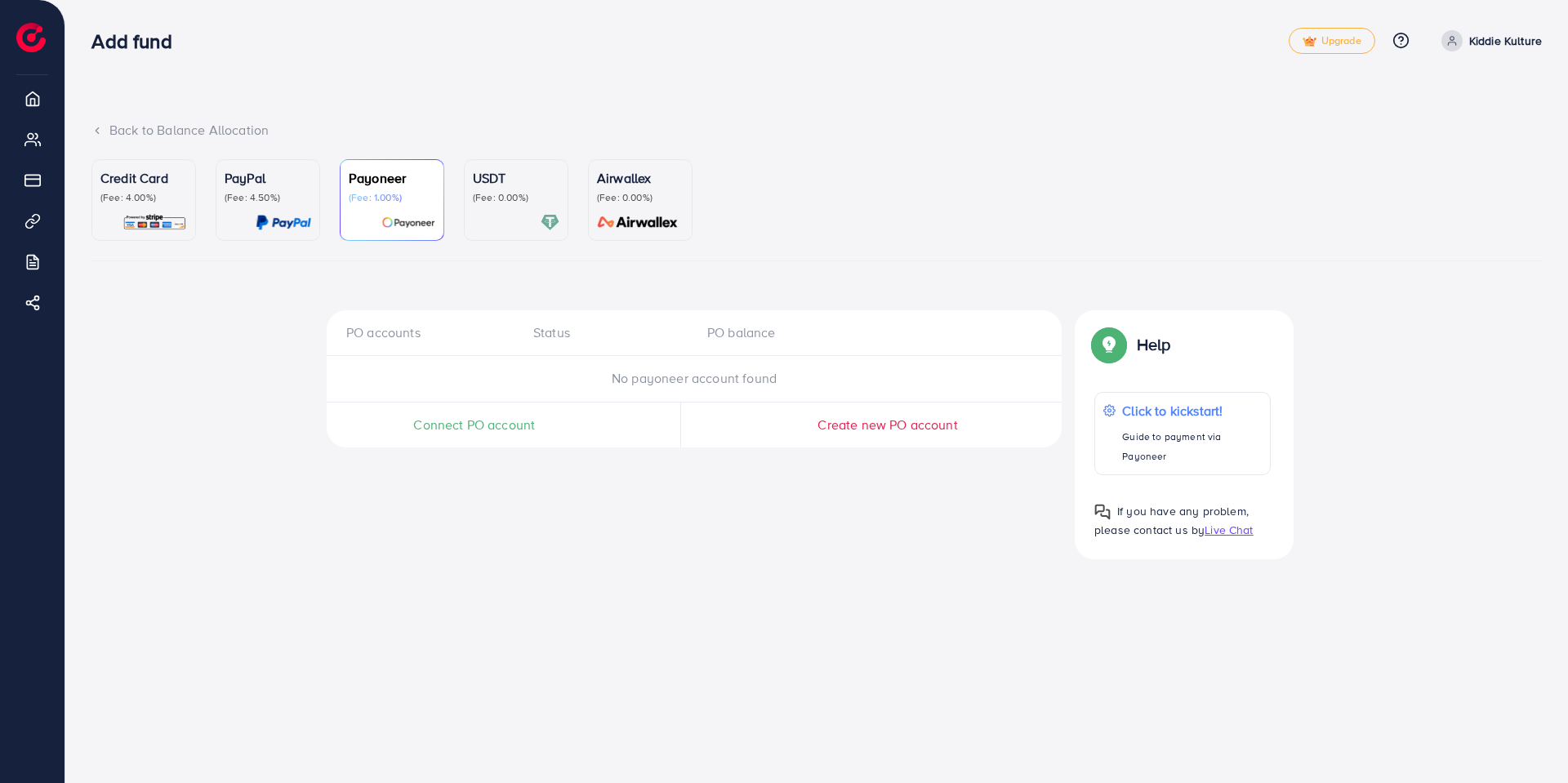
click at [157, 193] on p "(Fee: 4.00%)" at bounding box center [144, 197] width 86 height 13
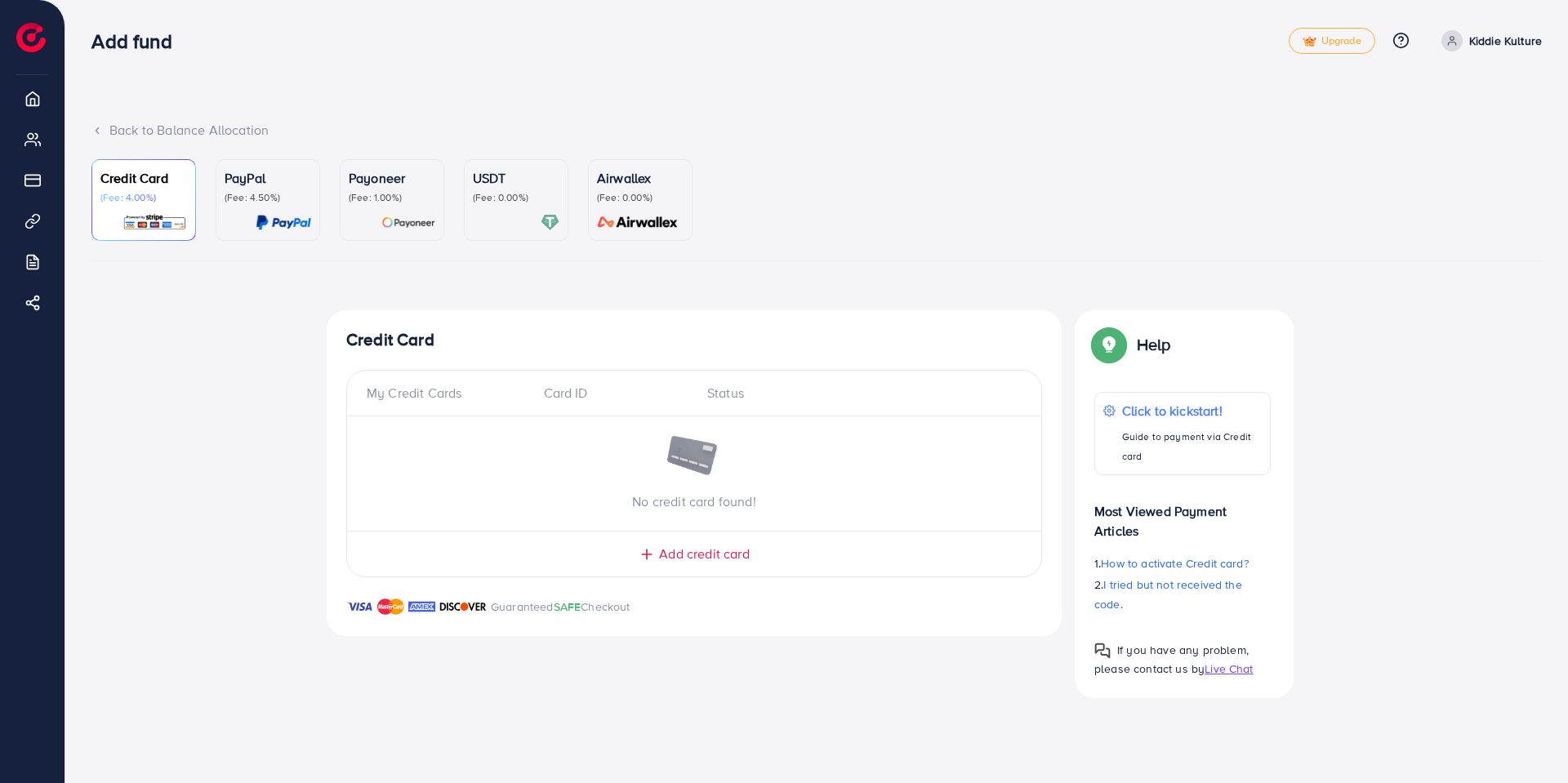
click at [389, 185] on p "Payoneer" at bounding box center [392, 178] width 86 height 20
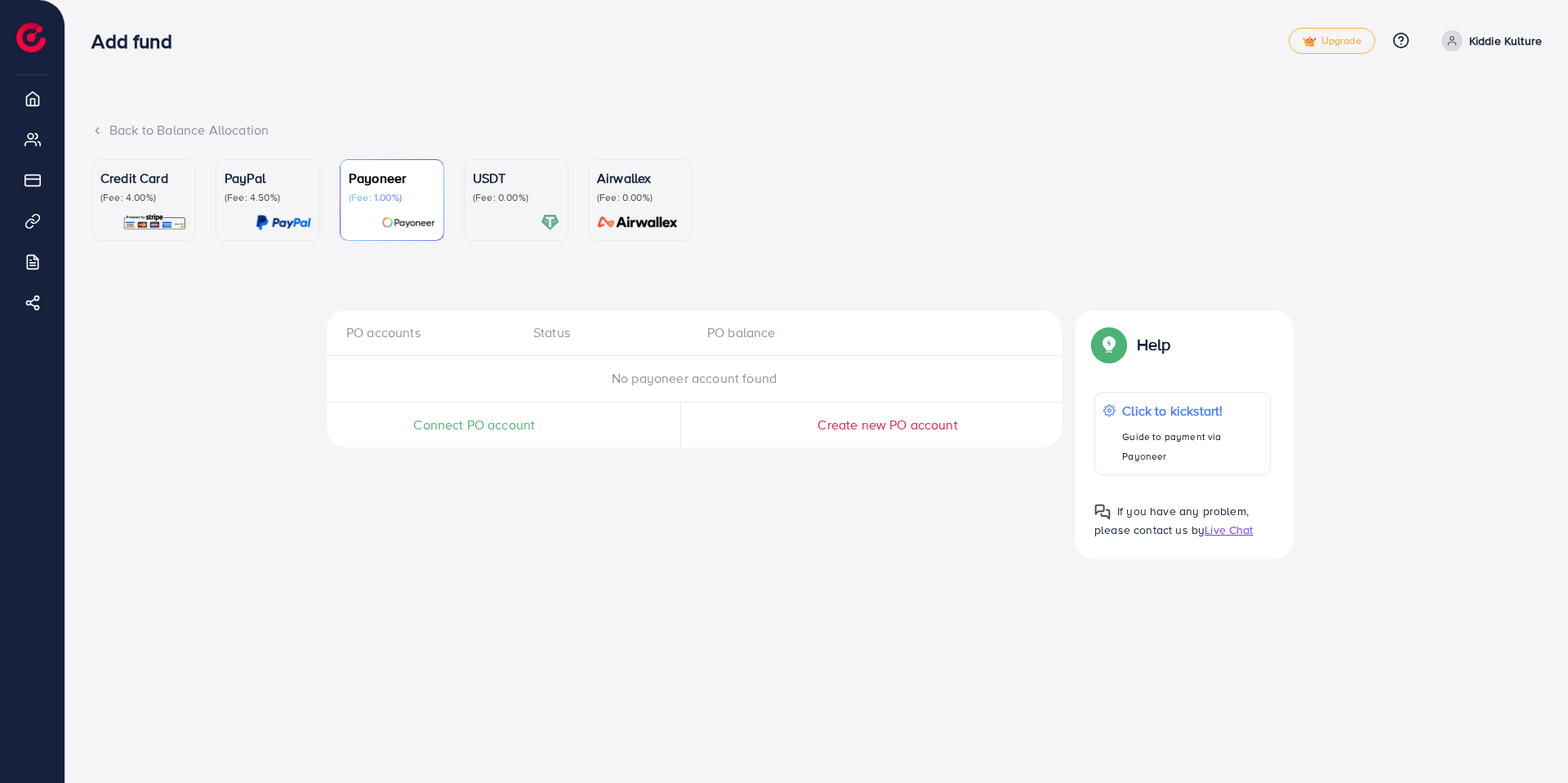
click at [473, 425] on span "Connect PO account" at bounding box center [474, 425] width 122 height 19
